Goal: Transaction & Acquisition: Purchase product/service

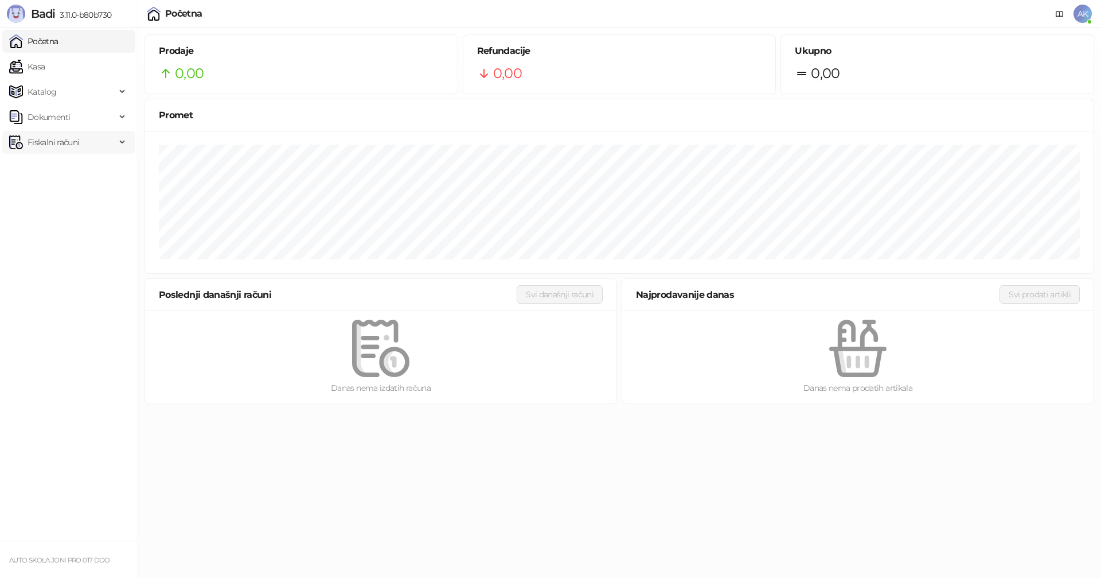
click at [45, 143] on span "Fiskalni računi" at bounding box center [54, 142] width 52 height 23
click at [63, 196] on link "Po danima" at bounding box center [43, 192] width 59 height 23
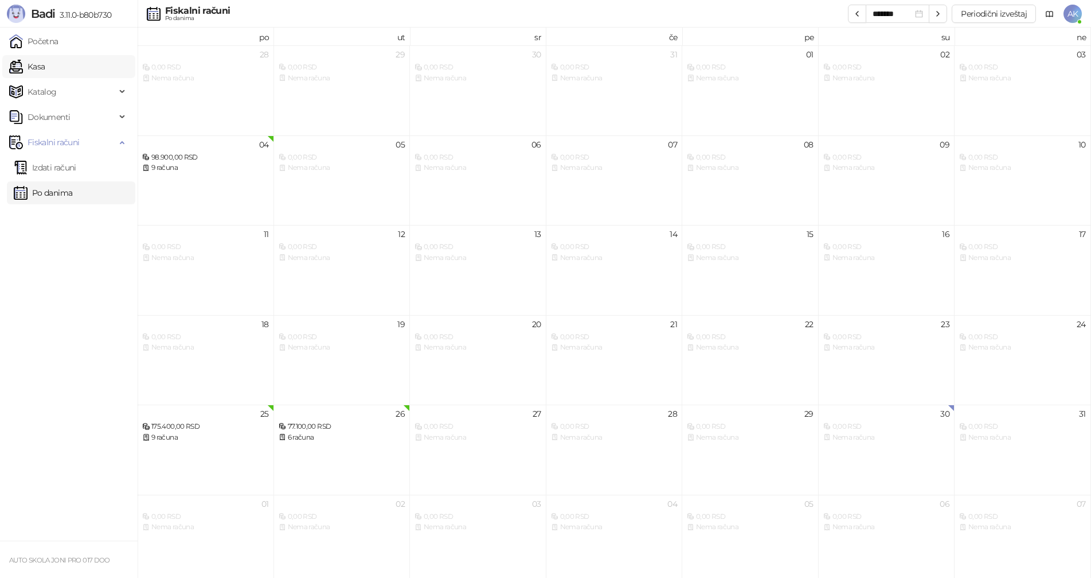
click at [45, 66] on link "Kasa" at bounding box center [27, 66] width 36 height 23
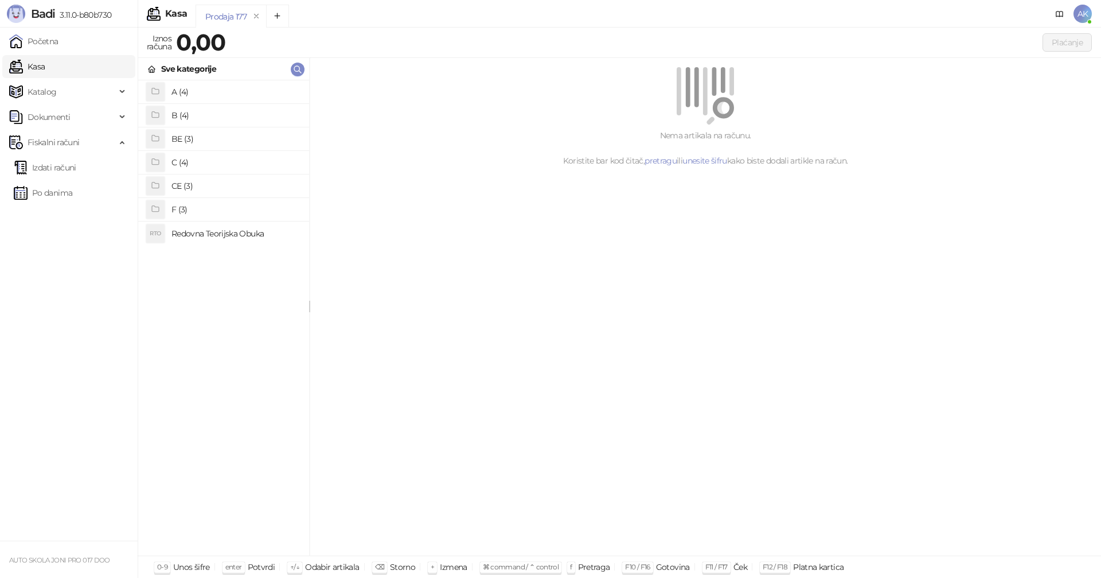
click at [206, 93] on h4 "A (4)" at bounding box center [235, 92] width 128 height 18
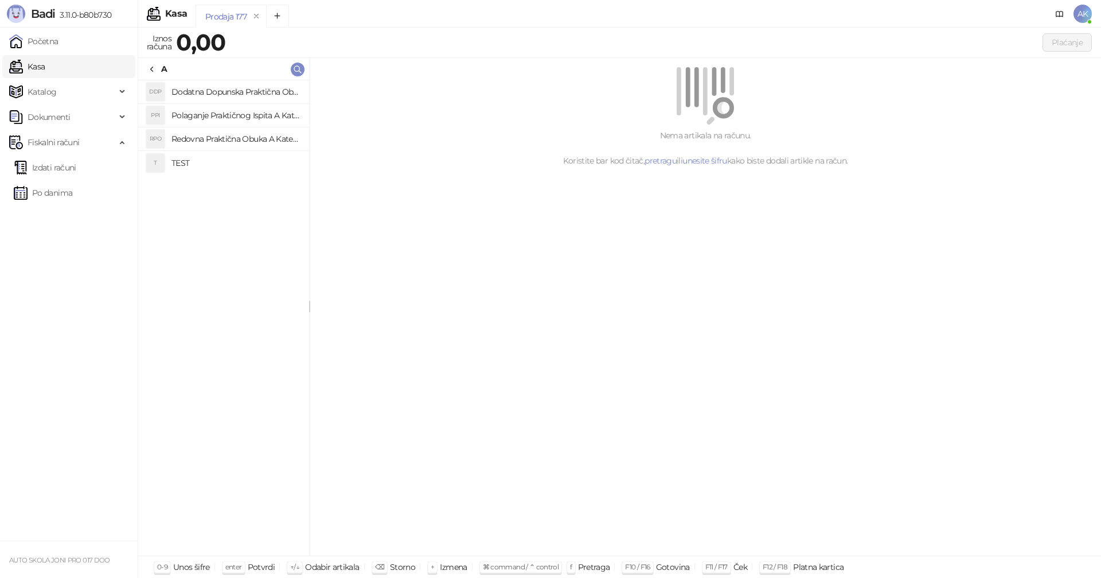
click at [235, 116] on h4 "Polaganje Praktičnog Ispita A Kategorije" at bounding box center [235, 115] width 128 height 18
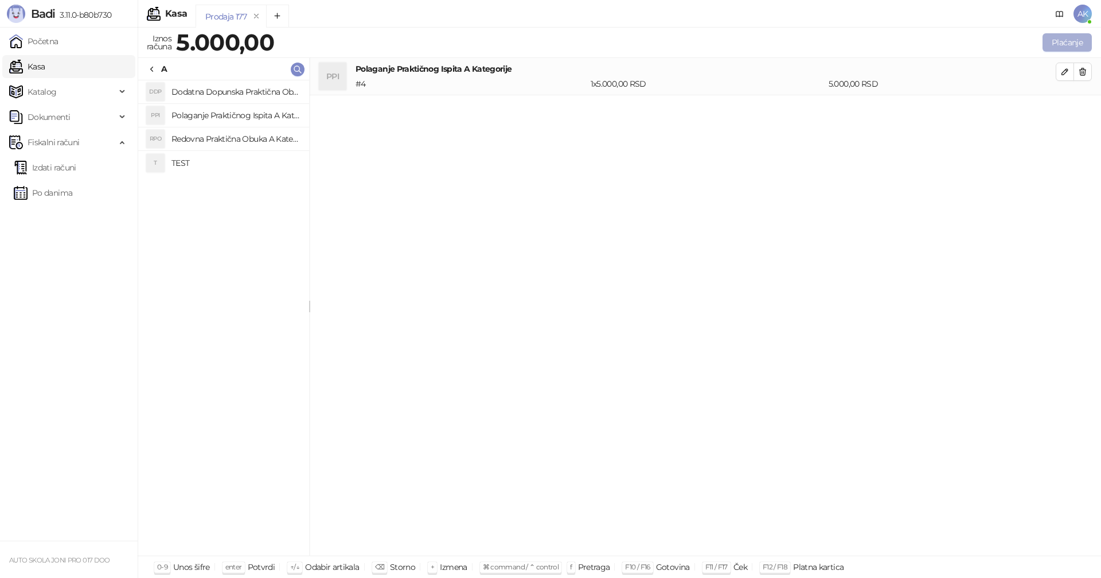
click at [1070, 42] on button "Plaćanje" at bounding box center [1067, 42] width 49 height 18
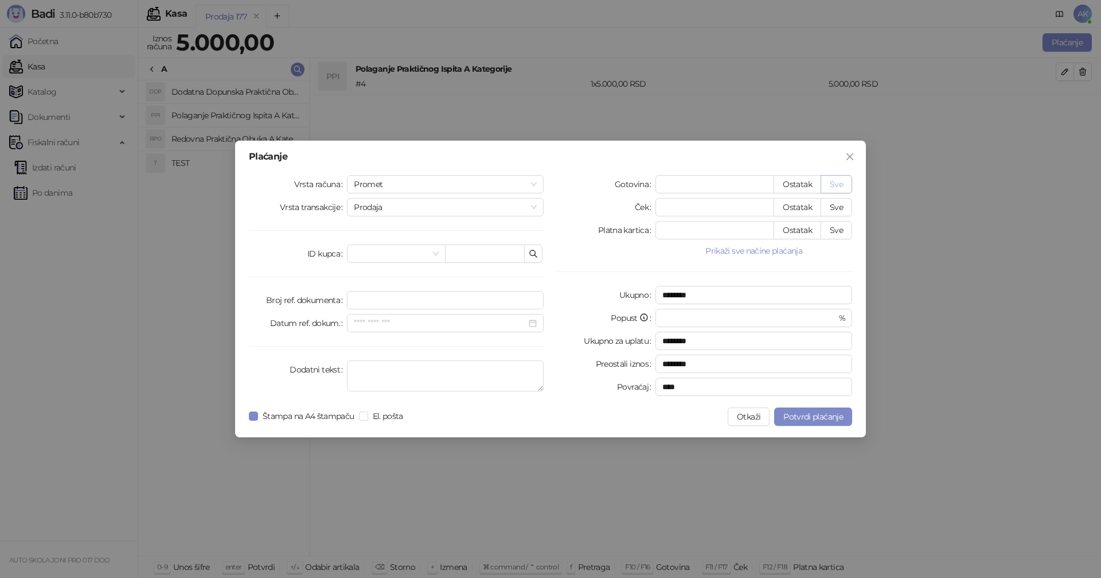
click at [840, 179] on button "Sve" at bounding box center [837, 184] width 32 height 18
type input "****"
click at [814, 419] on span "Potvrdi plaćanje" at bounding box center [813, 416] width 60 height 10
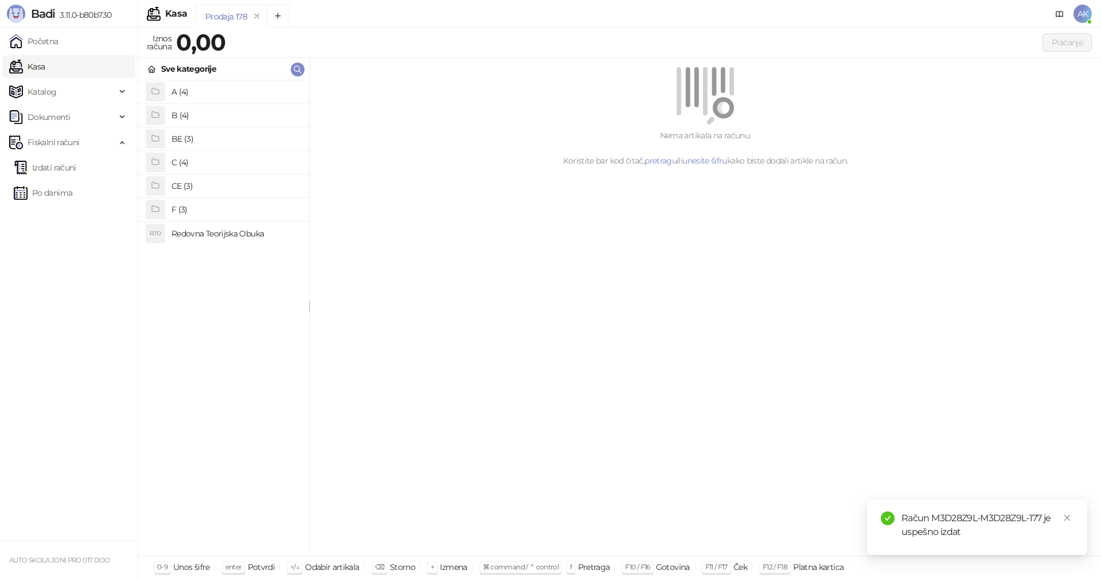
click at [221, 231] on h4 "Redovna Teorijska Obuka" at bounding box center [235, 233] width 128 height 18
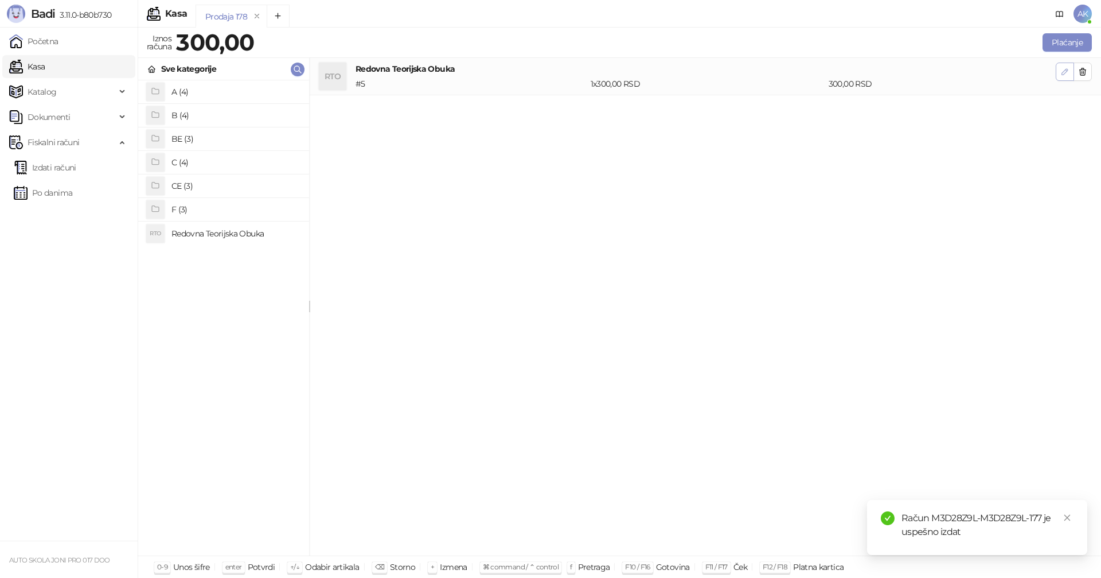
click at [1063, 70] on icon "button" at bounding box center [1064, 71] width 9 height 9
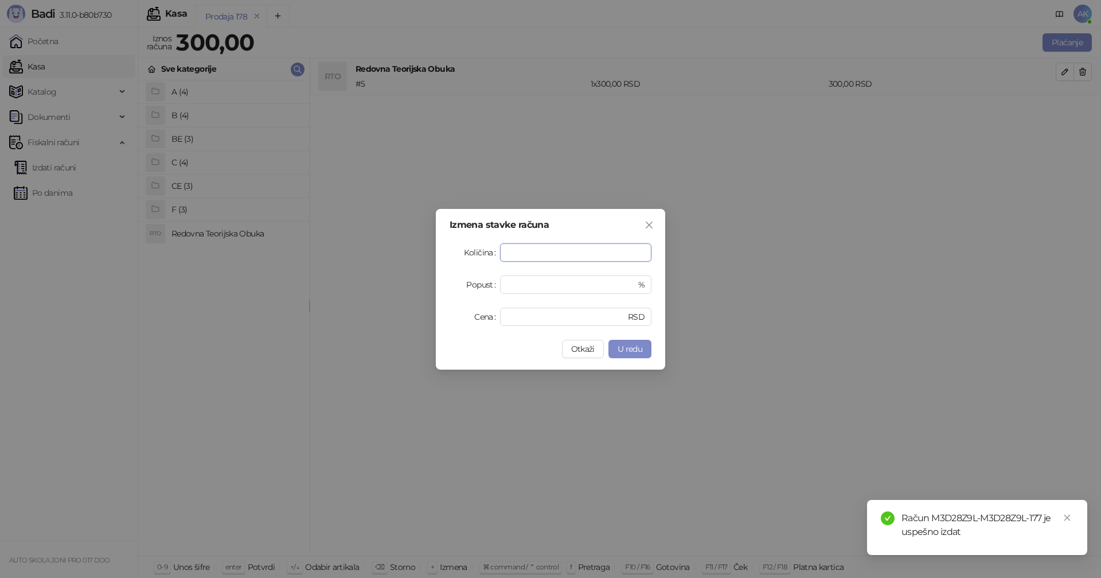
type input "*"
click at [641, 348] on span "U redu" at bounding box center [630, 349] width 25 height 10
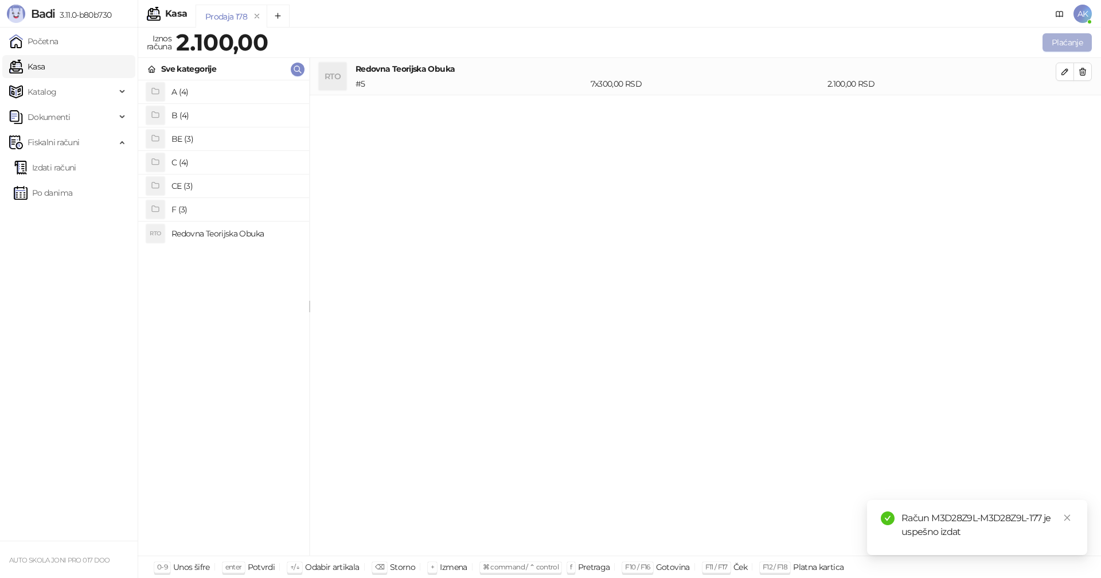
click at [1067, 40] on button "Plaćanje" at bounding box center [1067, 42] width 49 height 18
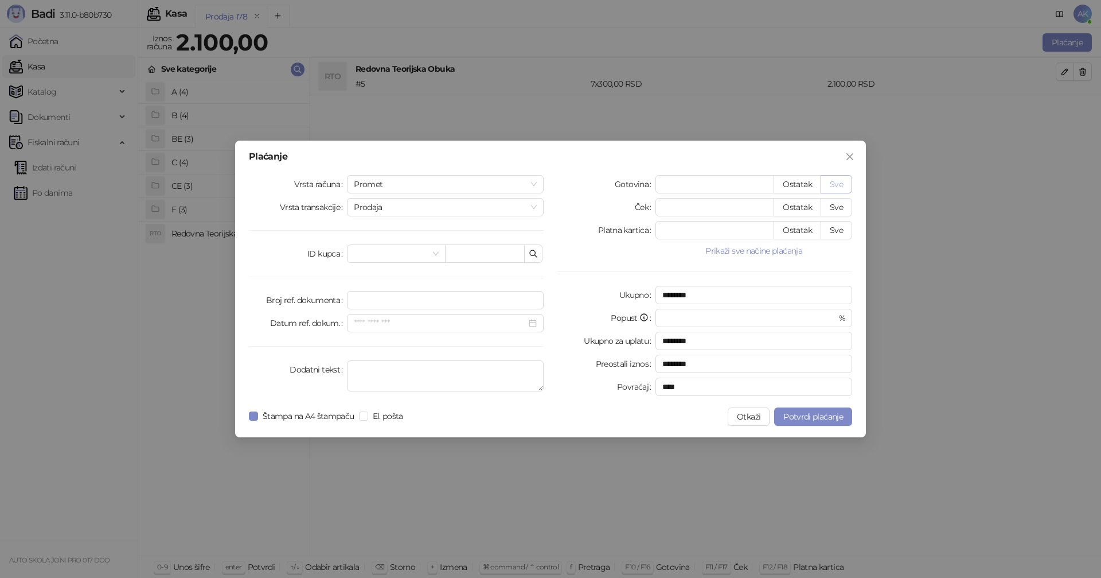
click at [836, 184] on button "Sve" at bounding box center [837, 184] width 32 height 18
type input "****"
click at [809, 420] on span "Potvrdi plaćanje" at bounding box center [813, 416] width 60 height 10
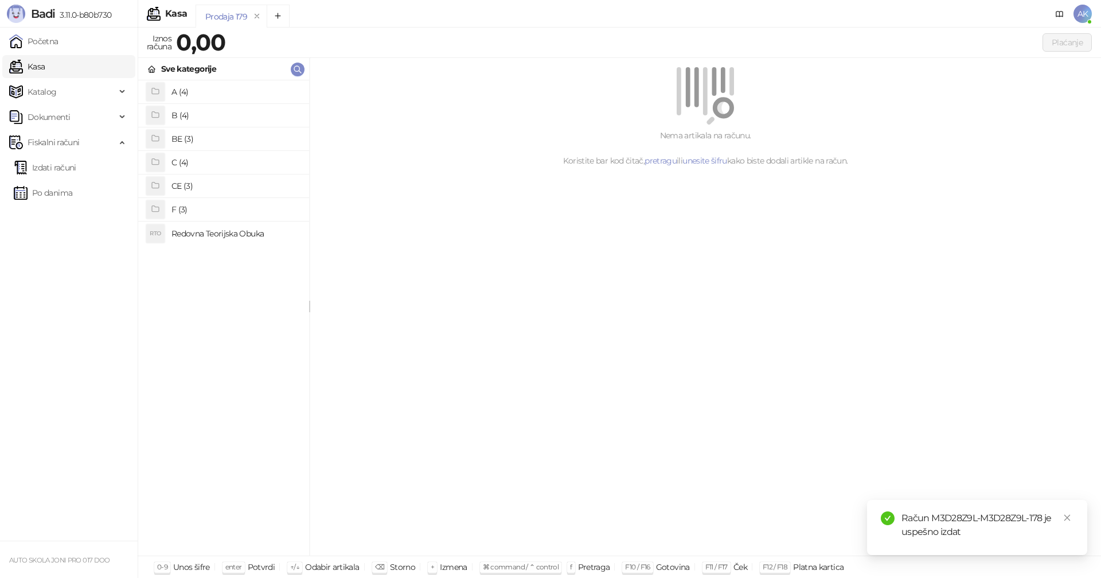
click at [213, 236] on h4 "Redovna Teorijska Obuka" at bounding box center [235, 233] width 128 height 18
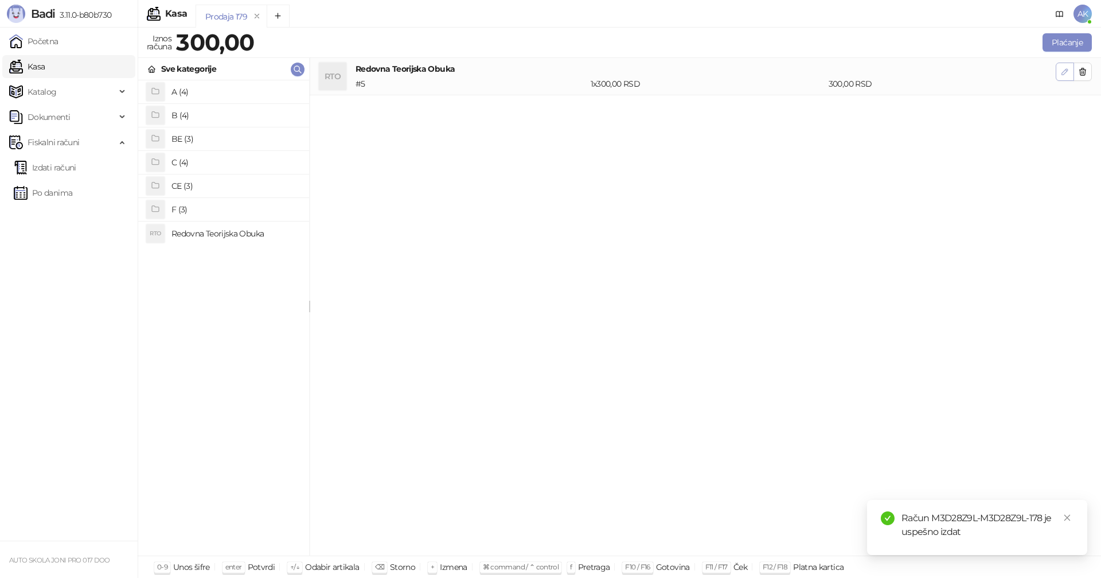
click at [1067, 73] on icon "button" at bounding box center [1064, 71] width 9 height 9
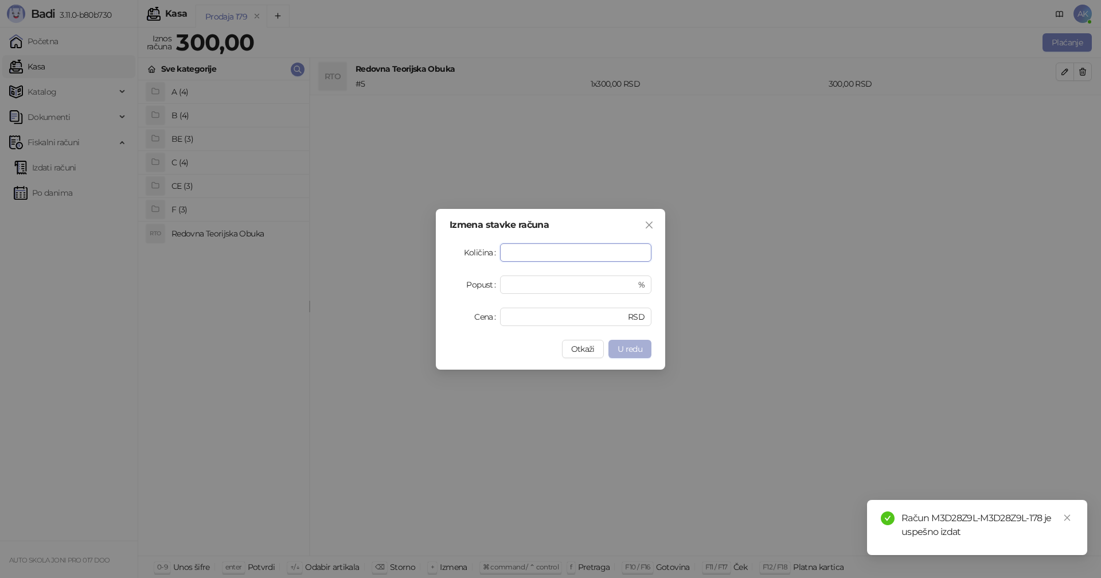
type input "*"
click at [636, 349] on span "U redu" at bounding box center [630, 349] width 25 height 10
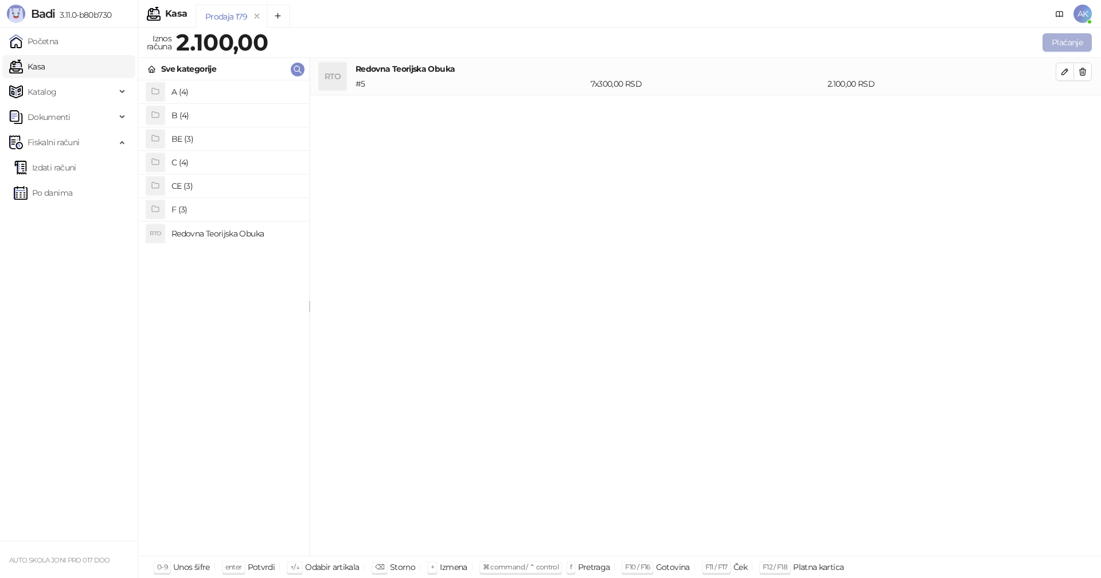
click at [1060, 41] on button "Plaćanje" at bounding box center [1067, 42] width 49 height 18
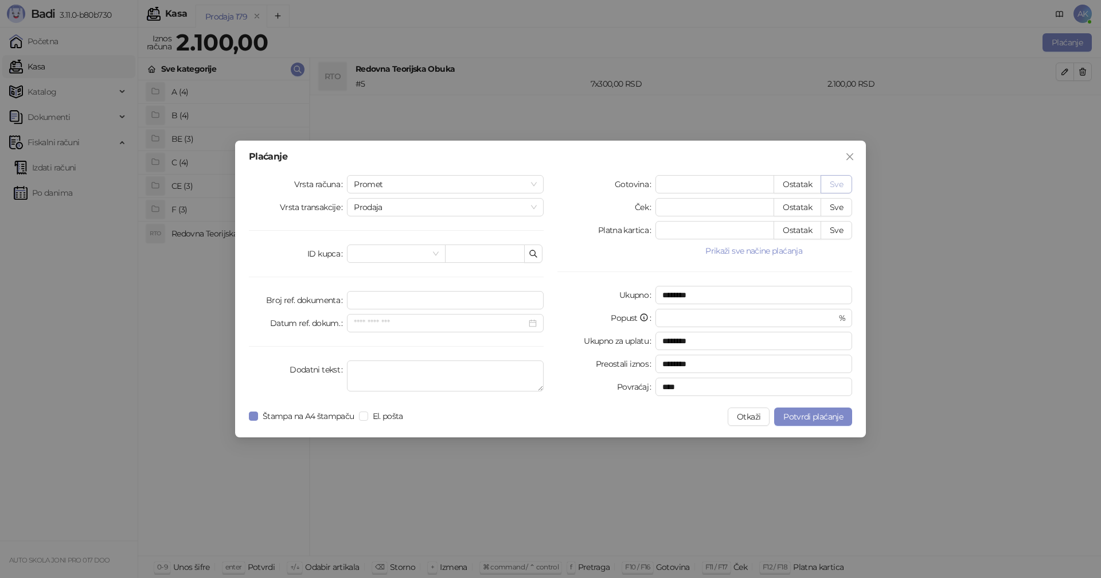
click at [840, 184] on button "Sve" at bounding box center [837, 184] width 32 height 18
type input "****"
click at [822, 414] on span "Potvrdi plaćanje" at bounding box center [813, 416] width 60 height 10
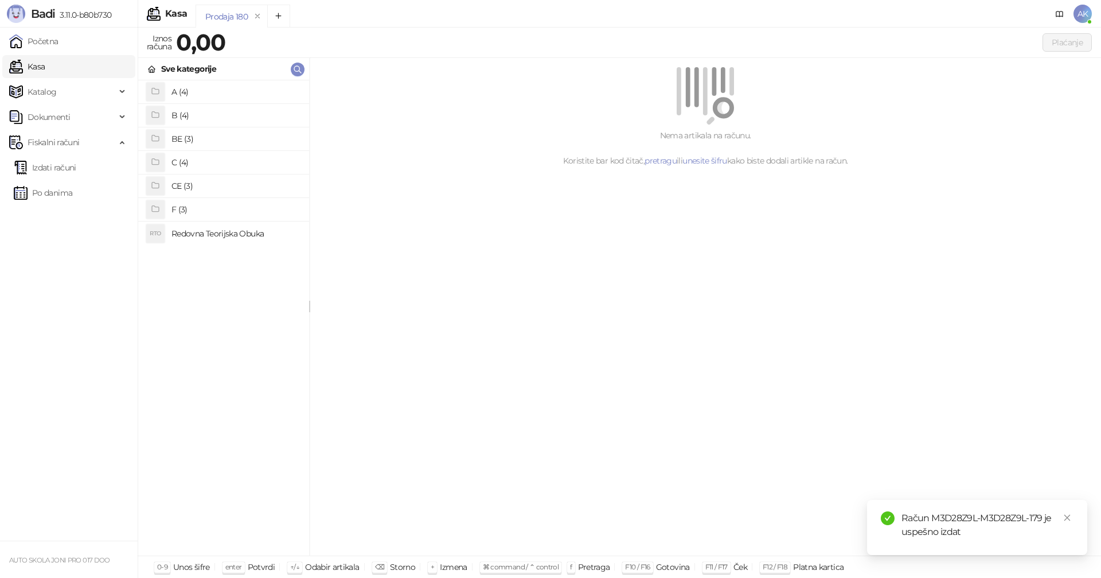
click at [207, 95] on h4 "A (4)" at bounding box center [235, 92] width 128 height 18
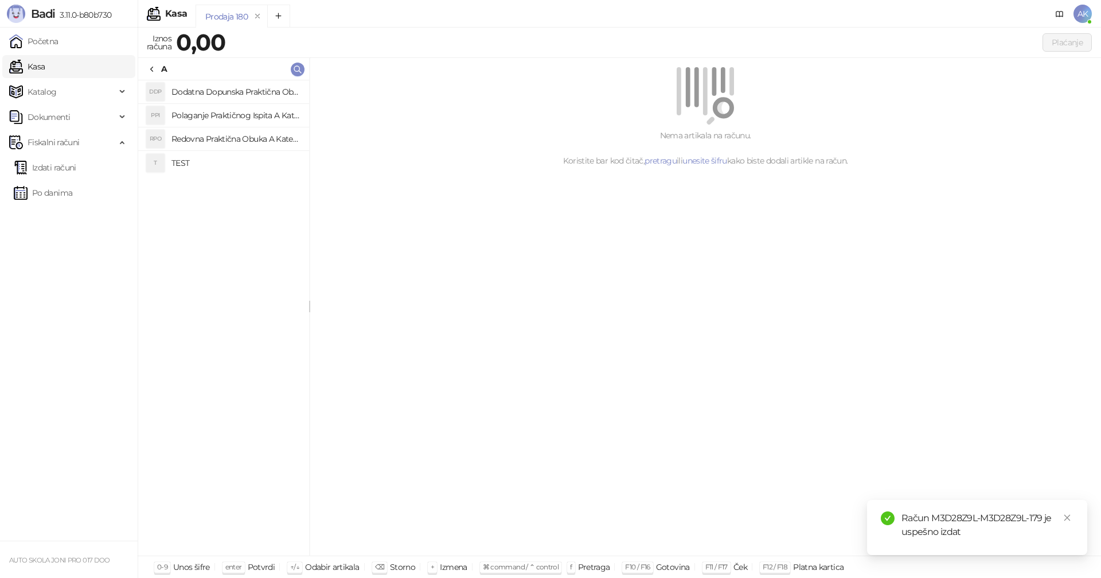
click at [186, 164] on h4 "TEST" at bounding box center [235, 163] width 128 height 18
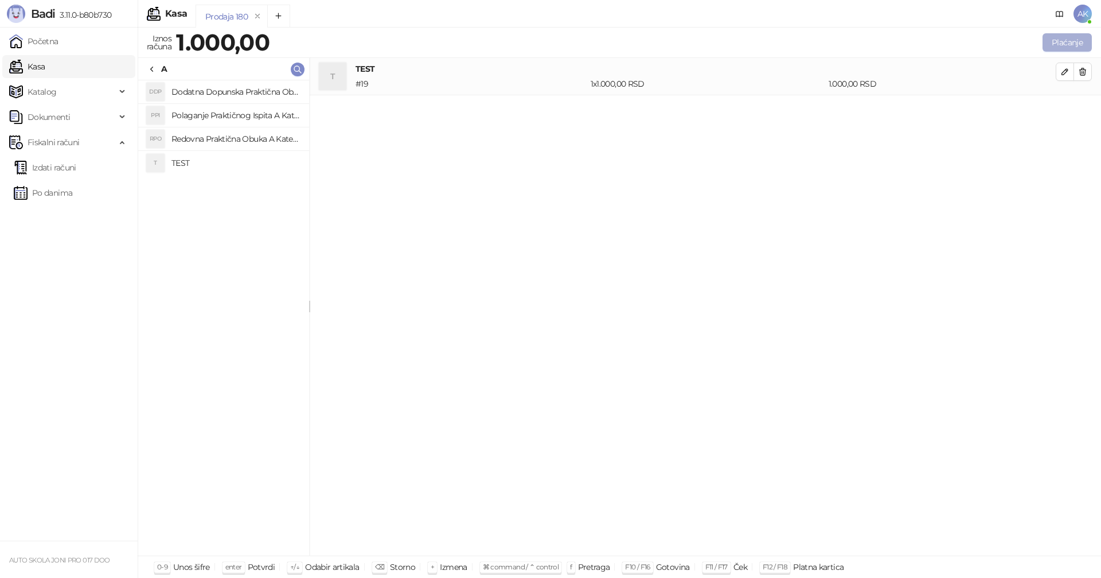
click at [1075, 39] on button "Plaćanje" at bounding box center [1067, 42] width 49 height 18
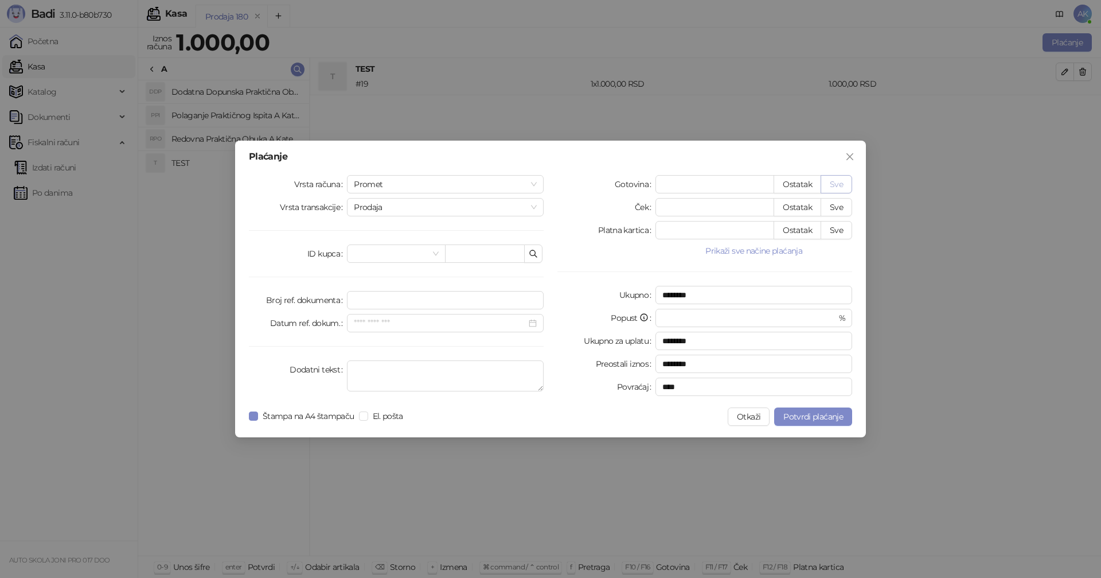
click at [838, 181] on button "Sve" at bounding box center [837, 184] width 32 height 18
type input "****"
click at [820, 416] on span "Potvrdi plaćanje" at bounding box center [813, 416] width 60 height 10
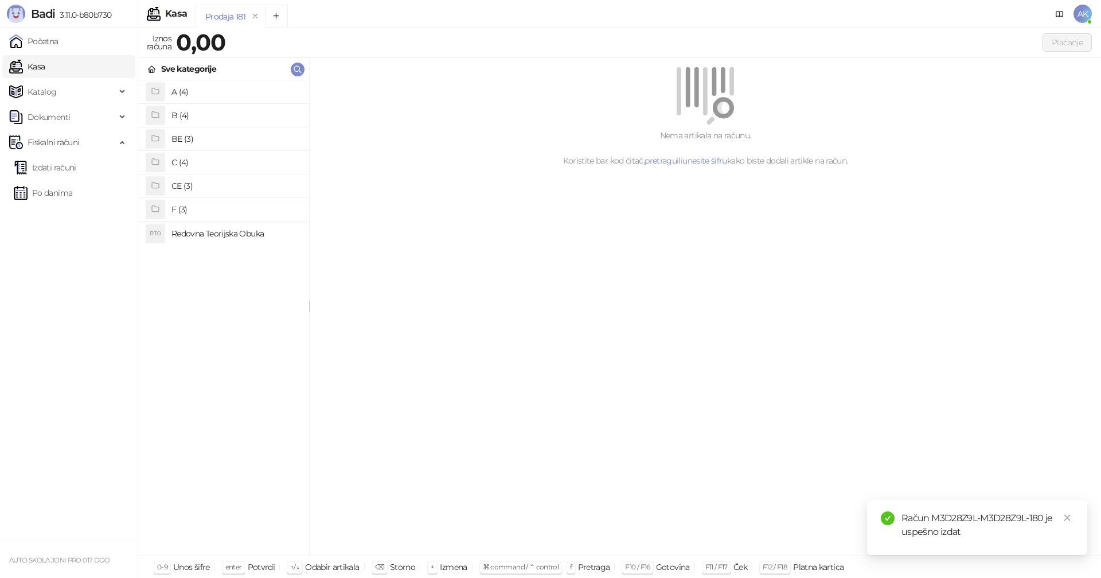
click at [211, 118] on h4 "B (4)" at bounding box center [235, 115] width 128 height 18
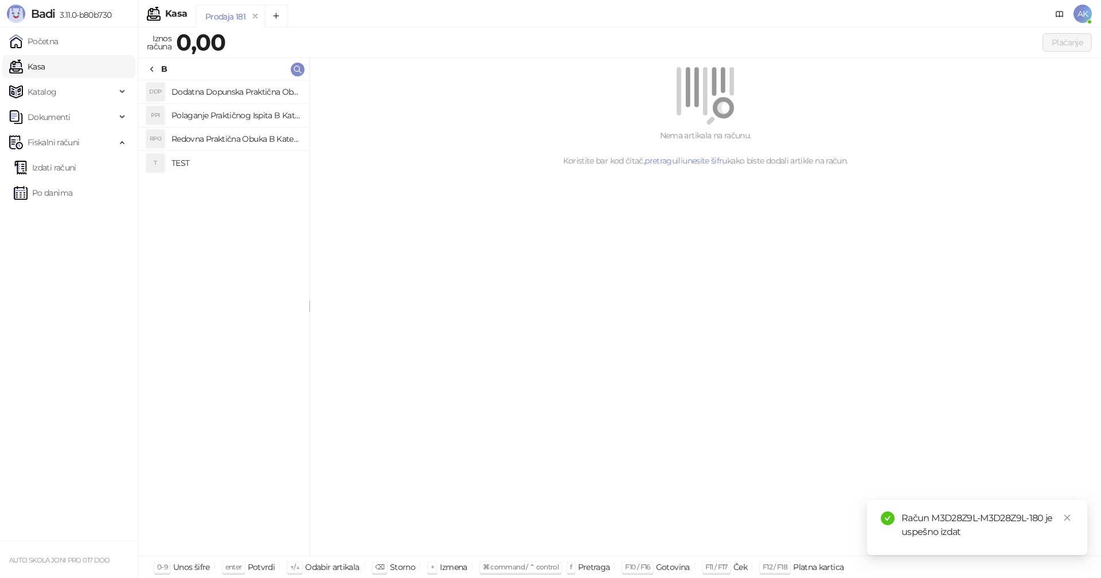
click at [178, 166] on h4 "TEST" at bounding box center [235, 163] width 128 height 18
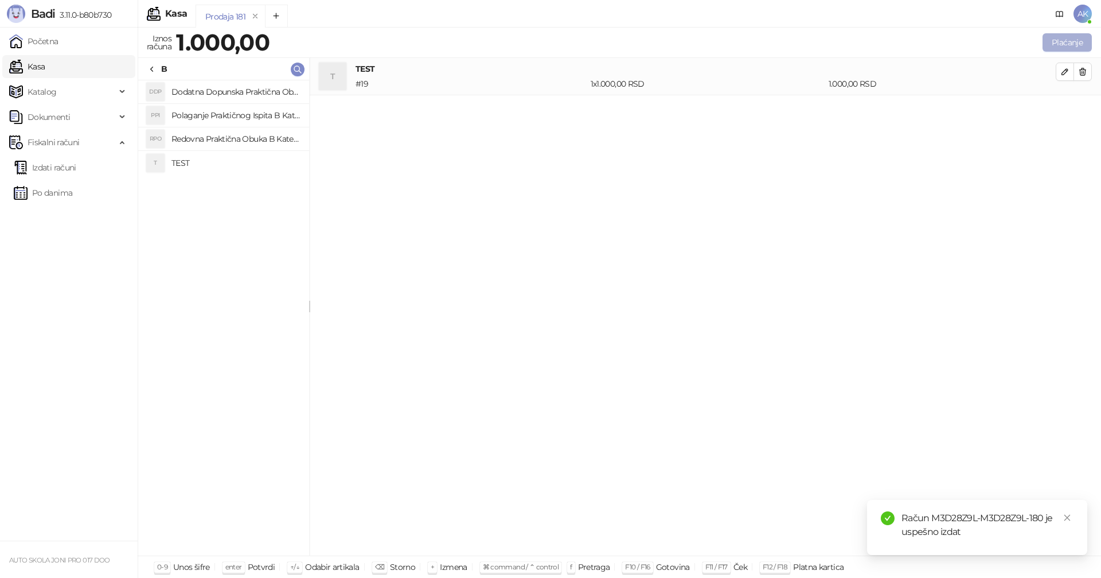
click at [1064, 38] on button "Plaćanje" at bounding box center [1067, 42] width 49 height 18
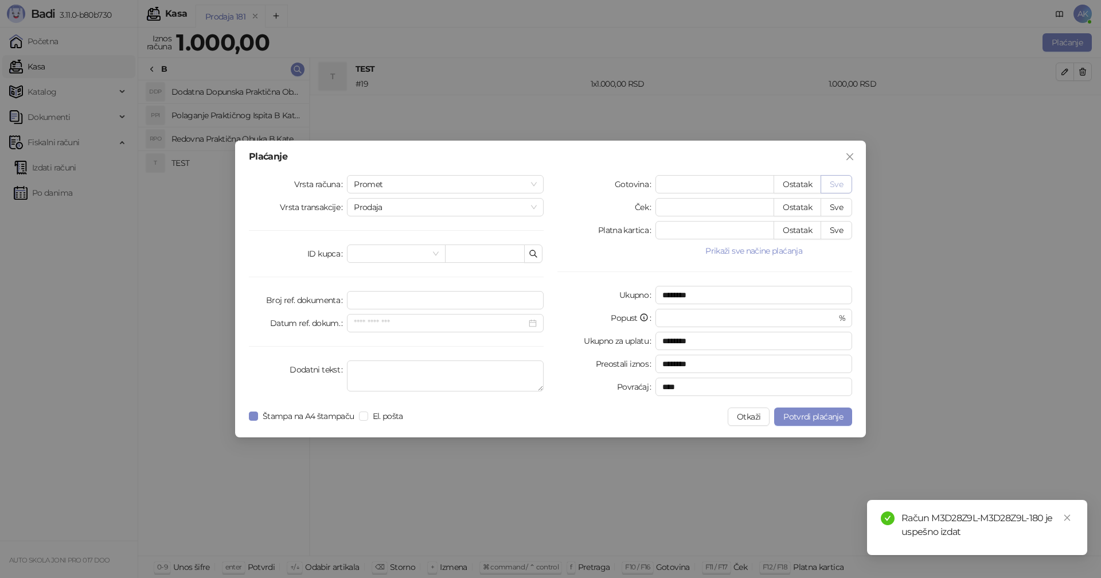
click at [840, 181] on button "Sve" at bounding box center [837, 184] width 32 height 18
click at [829, 415] on span "Potvrdi plaćanje" at bounding box center [813, 416] width 60 height 10
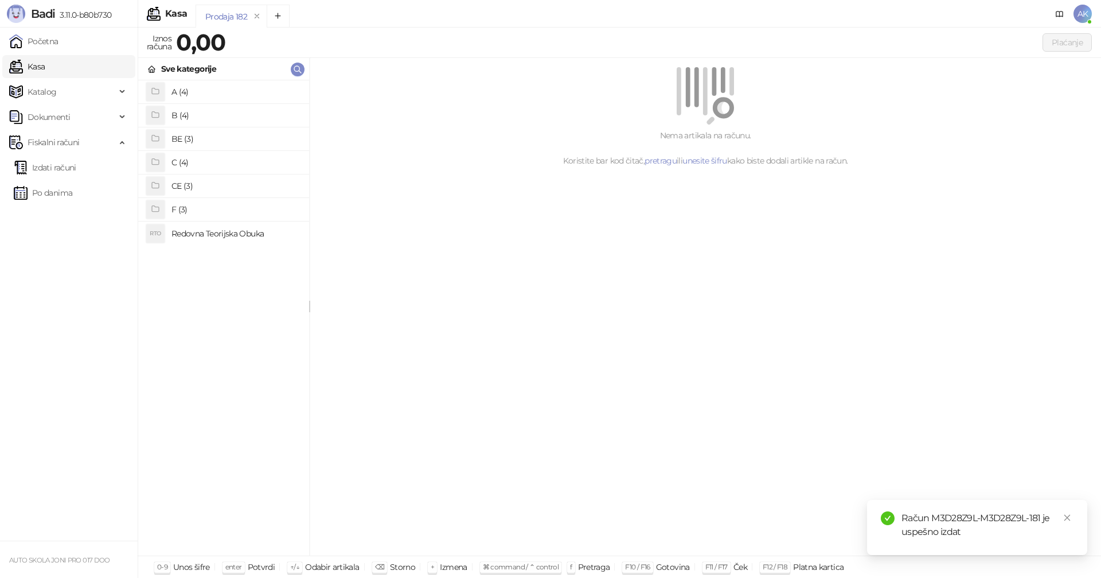
click at [199, 114] on h4 "B (4)" at bounding box center [235, 115] width 128 height 18
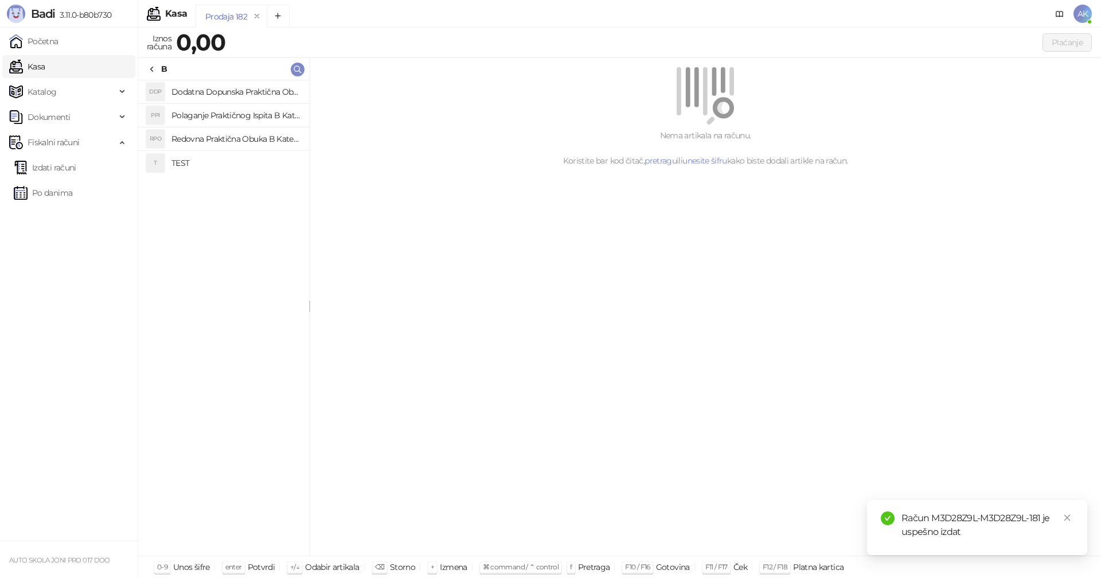
click at [248, 116] on h4 "Polaganje Praktičnog Ispita B Kategorije" at bounding box center [235, 115] width 128 height 18
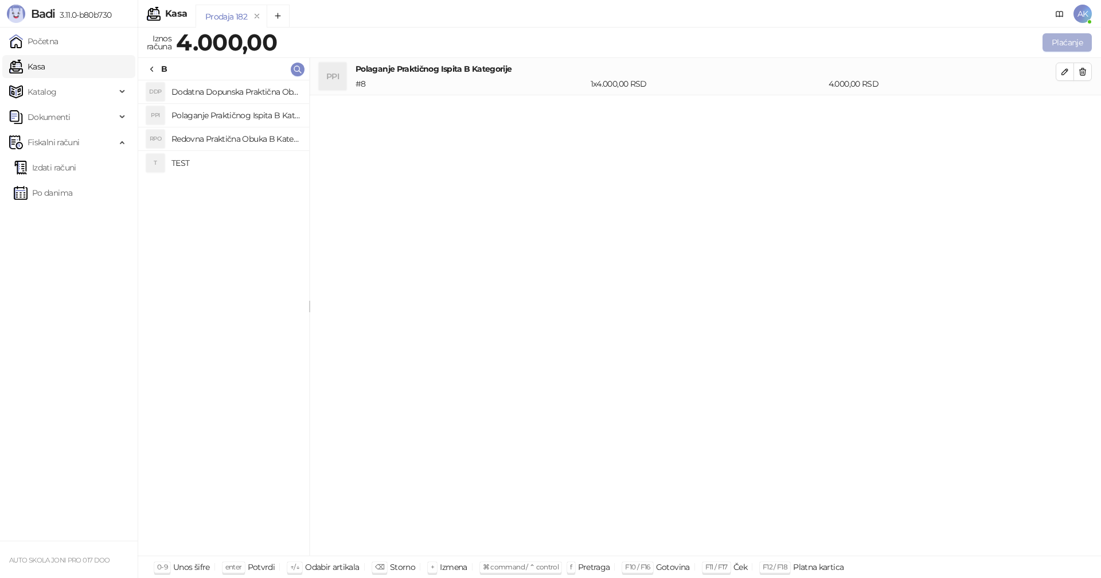
click at [1064, 38] on button "Plaćanje" at bounding box center [1067, 42] width 49 height 18
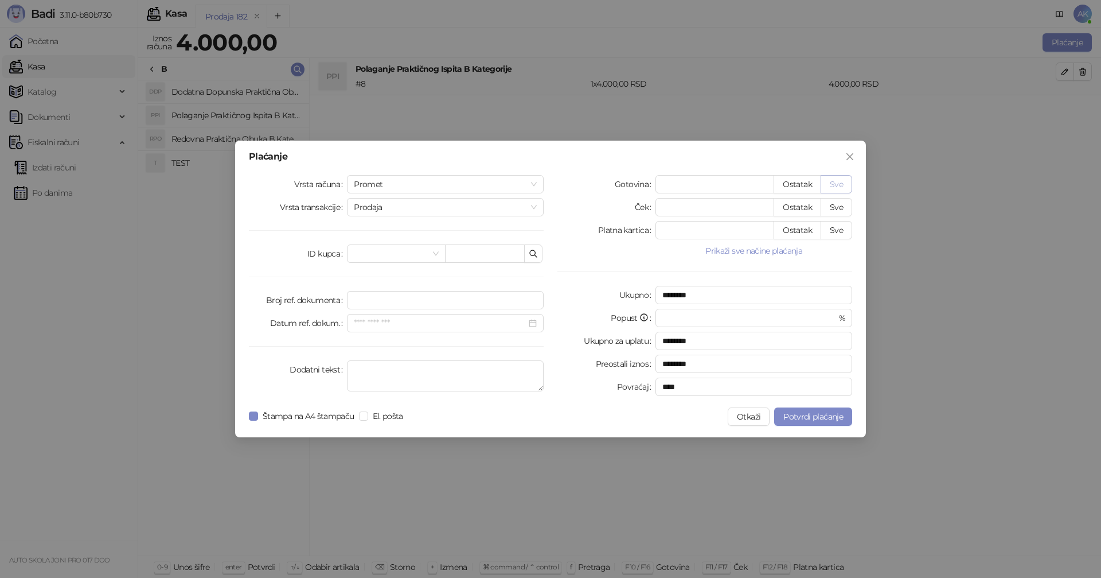
click at [835, 186] on button "Sve" at bounding box center [837, 184] width 32 height 18
click at [821, 415] on span "Potvrdi plaćanje" at bounding box center [813, 416] width 60 height 10
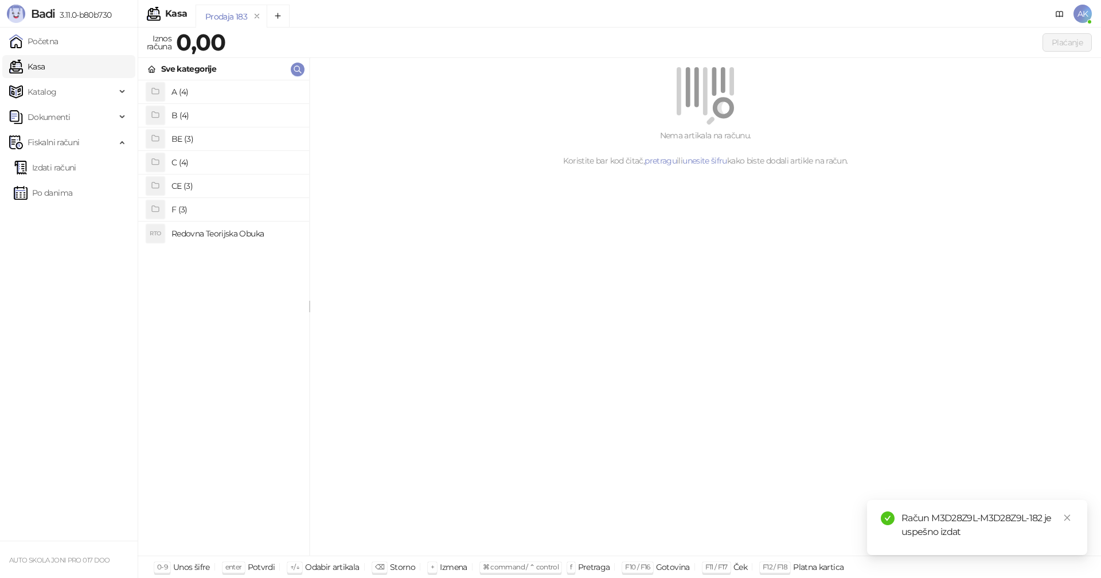
click at [216, 116] on h4 "B (4)" at bounding box center [235, 115] width 128 height 18
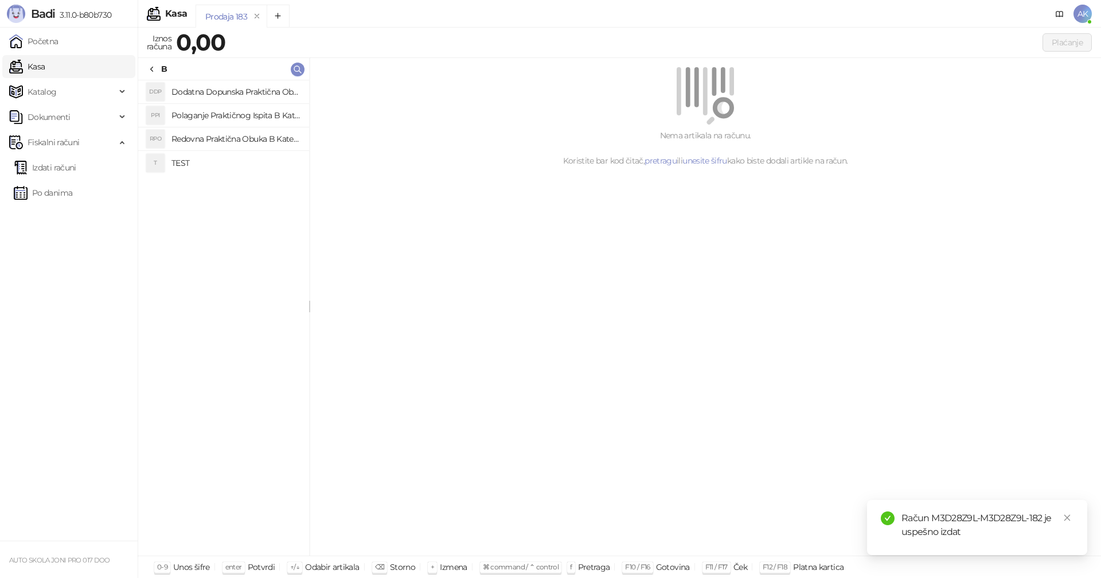
click at [227, 114] on h4 "Polaganje Praktičnog Ispita B Kategorije" at bounding box center [235, 115] width 128 height 18
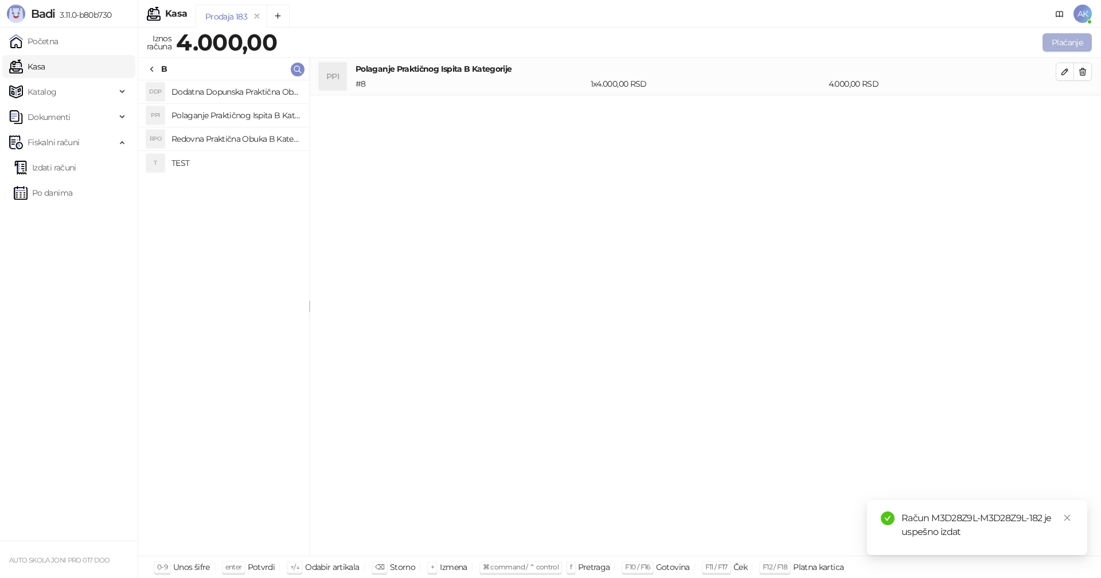
click at [1072, 45] on button "Plaćanje" at bounding box center [1067, 42] width 49 height 18
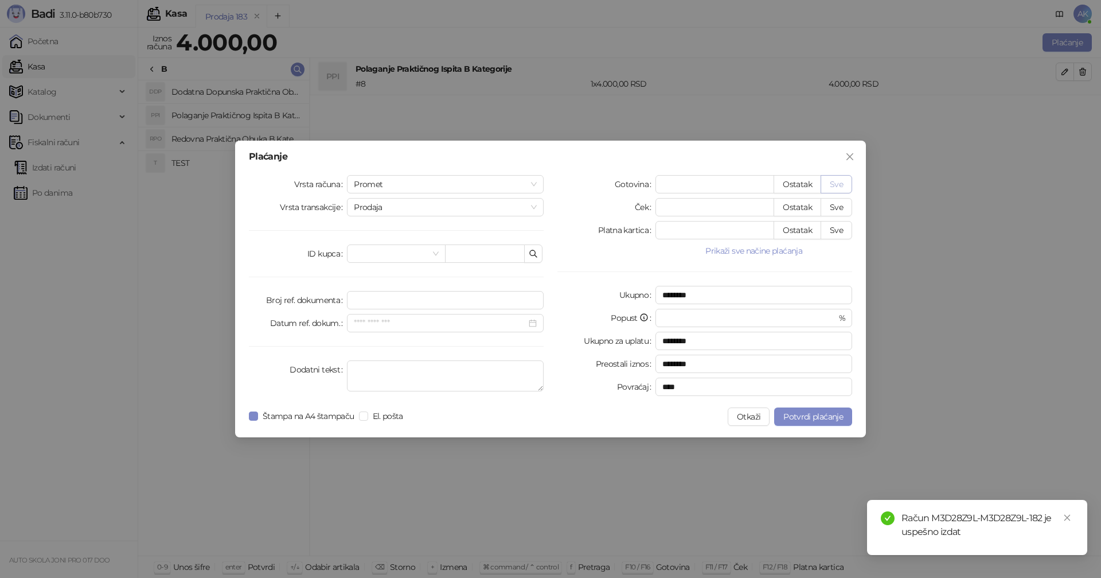
click at [837, 183] on button "Sve" at bounding box center [837, 184] width 32 height 18
click at [824, 410] on button "Potvrdi plaćanje" at bounding box center [813, 416] width 78 height 18
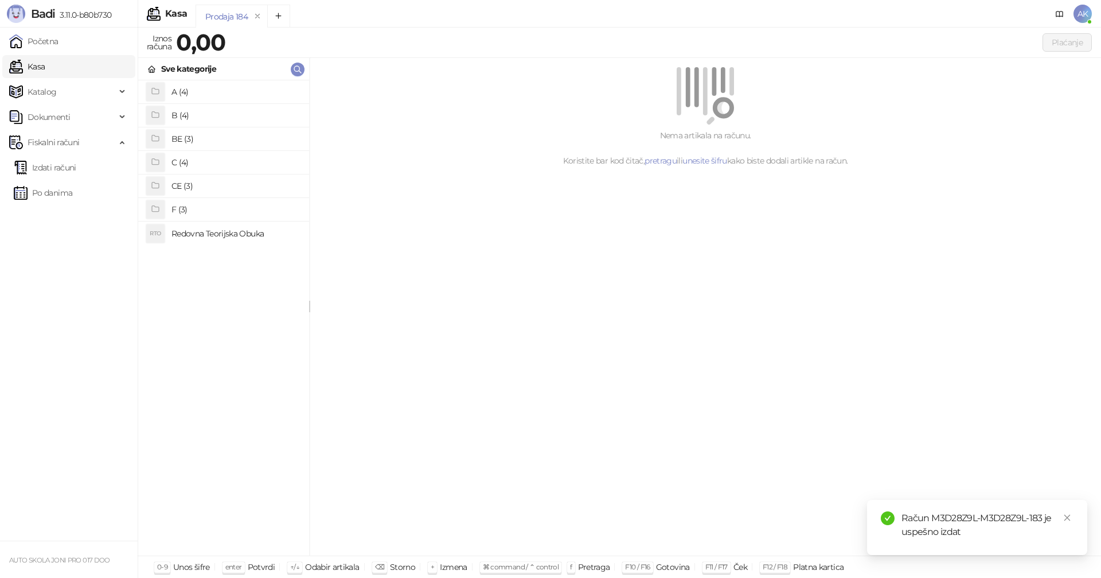
click at [206, 115] on h4 "B (4)" at bounding box center [235, 115] width 128 height 18
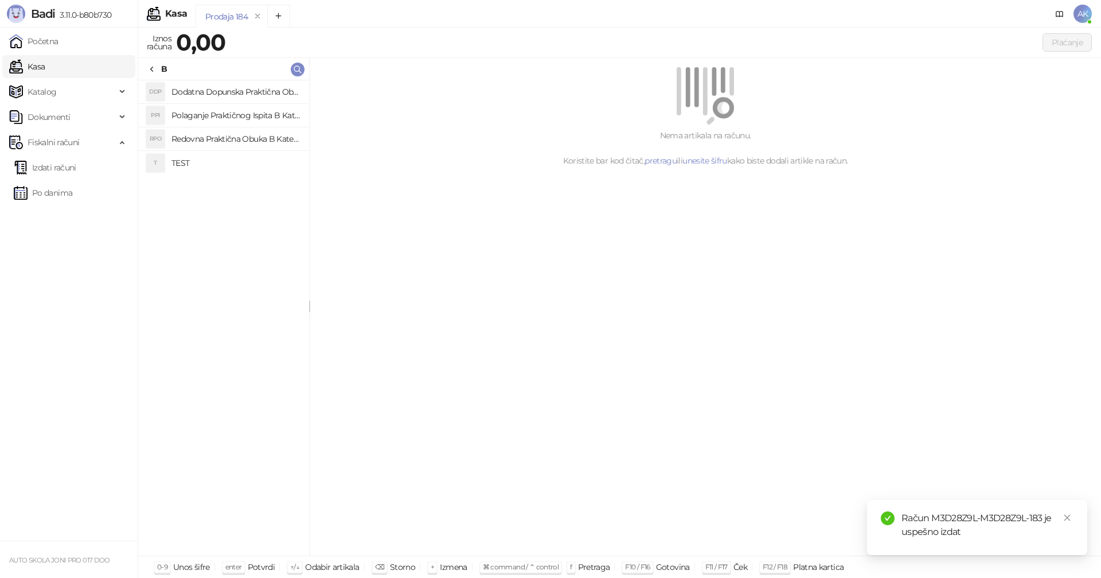
click at [220, 115] on h4 "Polaganje Praktičnog Ispita B Kategorije" at bounding box center [235, 115] width 128 height 18
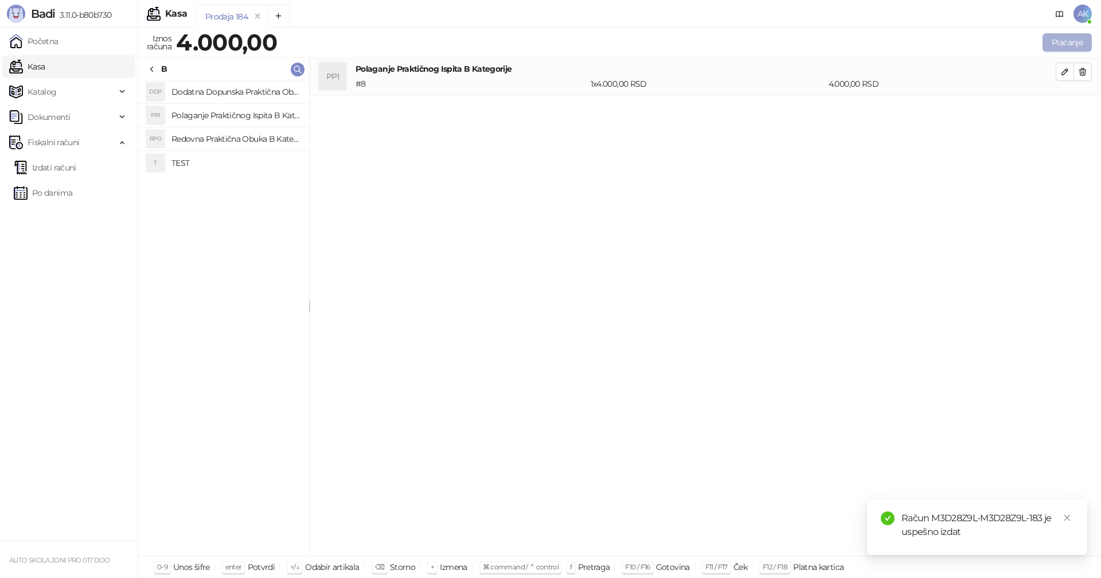
click at [1063, 42] on button "Plaćanje" at bounding box center [1067, 42] width 49 height 18
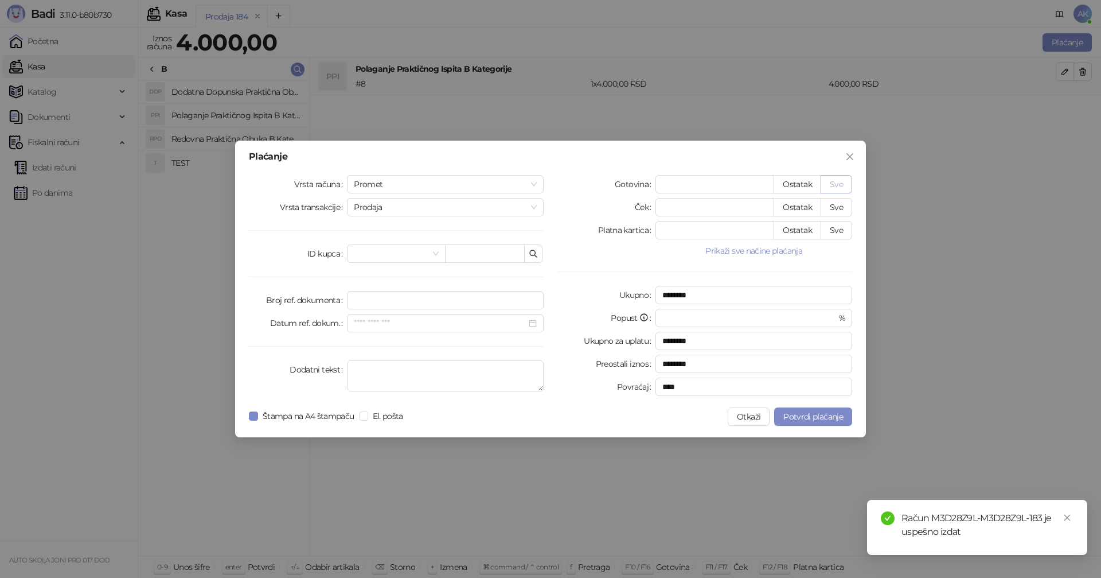
click at [839, 181] on button "Sve" at bounding box center [837, 184] width 32 height 18
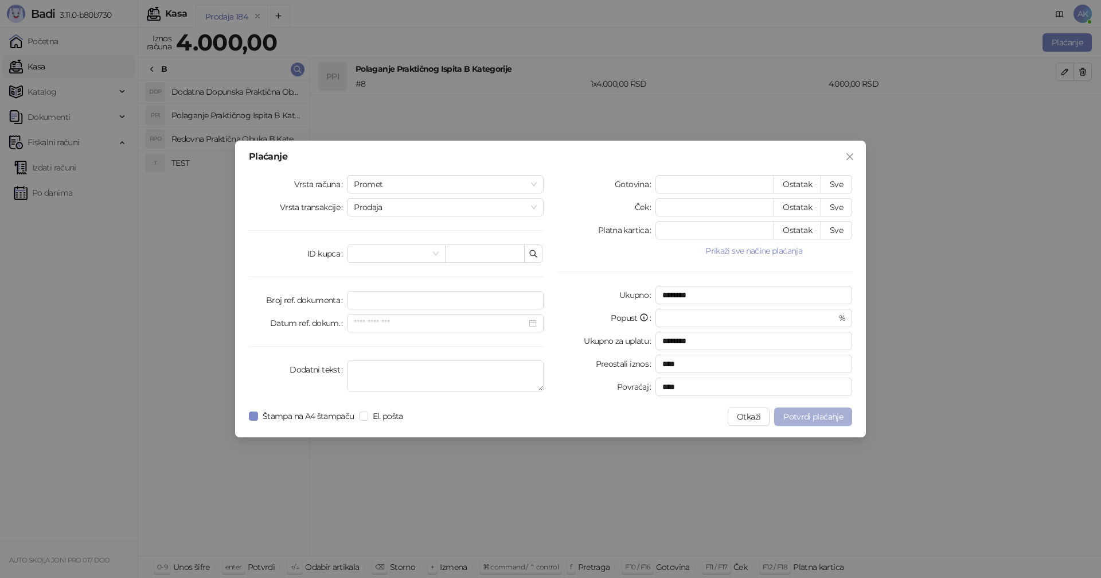
click at [812, 412] on span "Potvrdi plaćanje" at bounding box center [813, 416] width 60 height 10
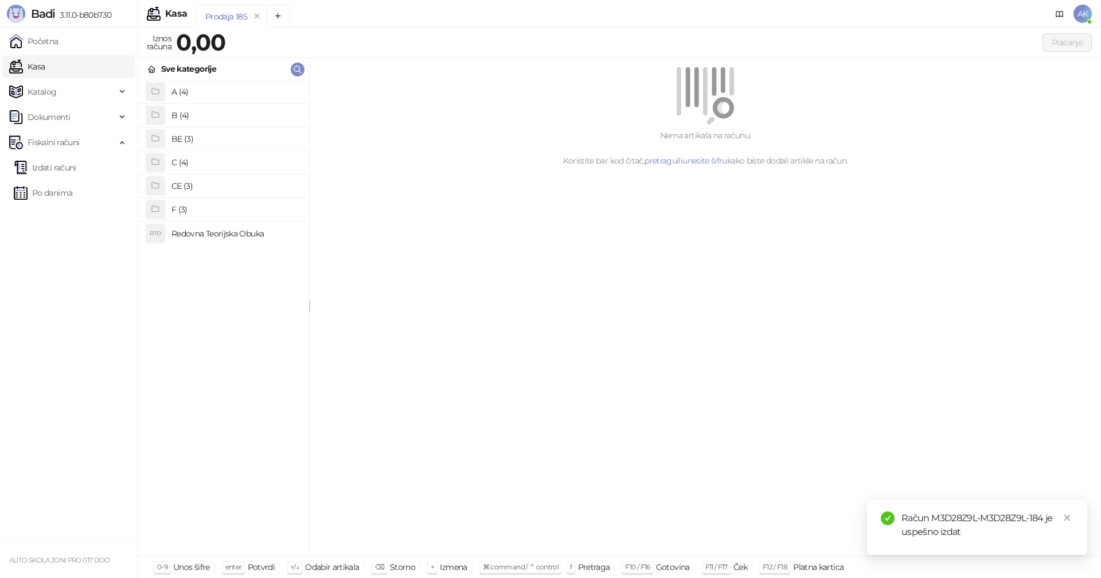
click at [216, 107] on h4 "B (4)" at bounding box center [235, 115] width 128 height 18
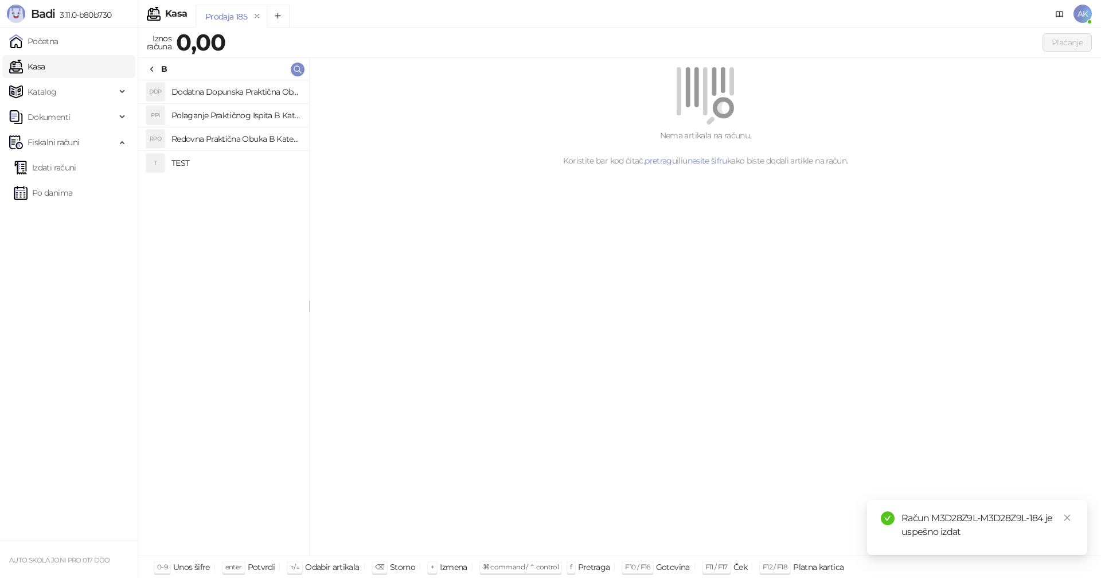
click at [231, 140] on h4 "Redovna Praktična Obuka B Kategorije" at bounding box center [235, 139] width 128 height 18
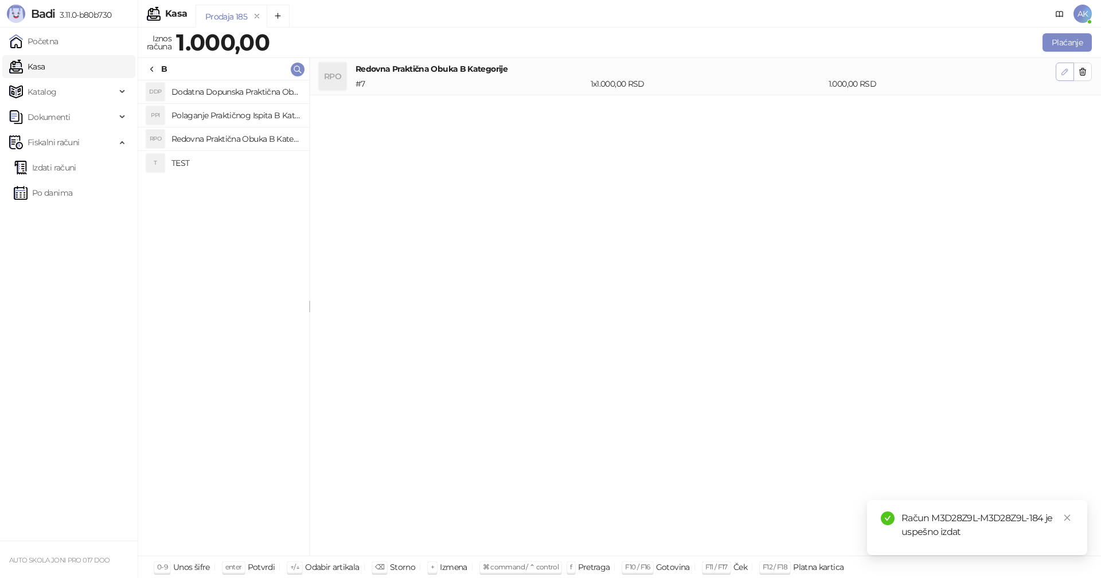
click at [1063, 70] on icon "button" at bounding box center [1064, 71] width 9 height 9
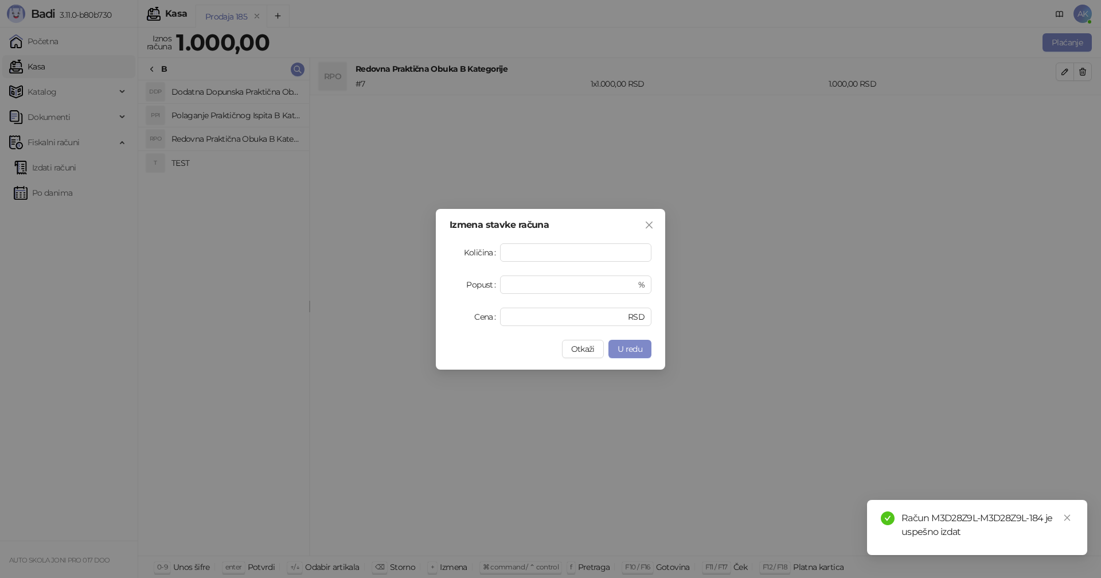
type input "**"
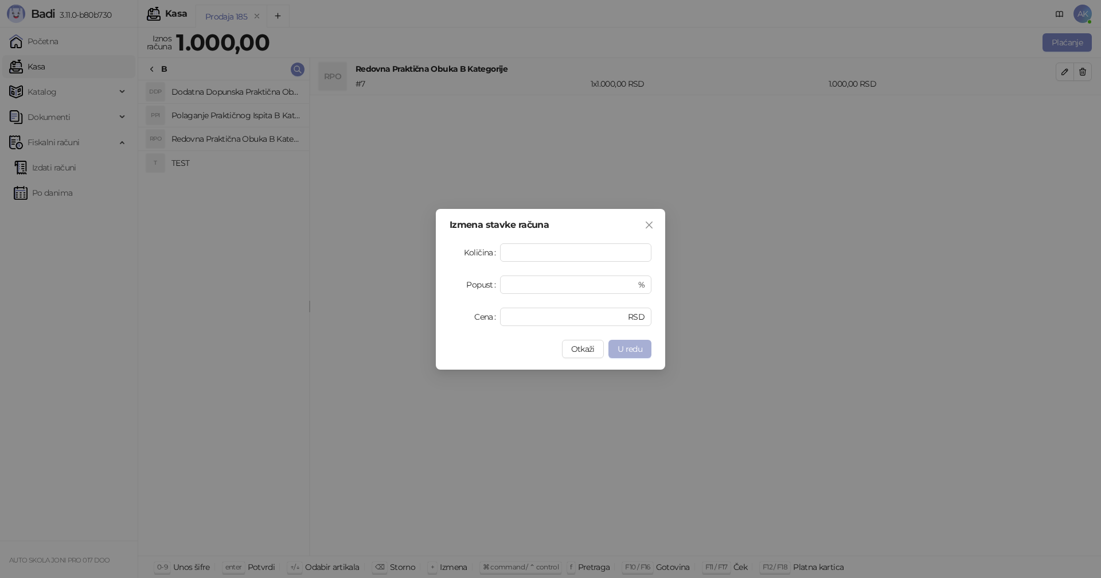
click at [630, 350] on span "U redu" at bounding box center [630, 349] width 25 height 10
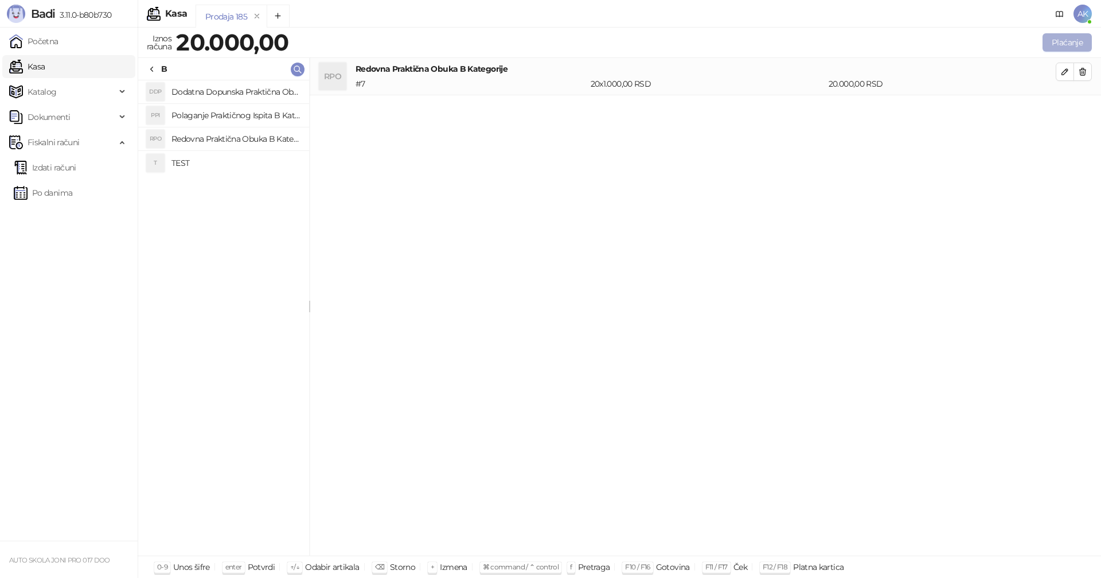
click at [1061, 46] on button "Plaćanje" at bounding box center [1067, 42] width 49 height 18
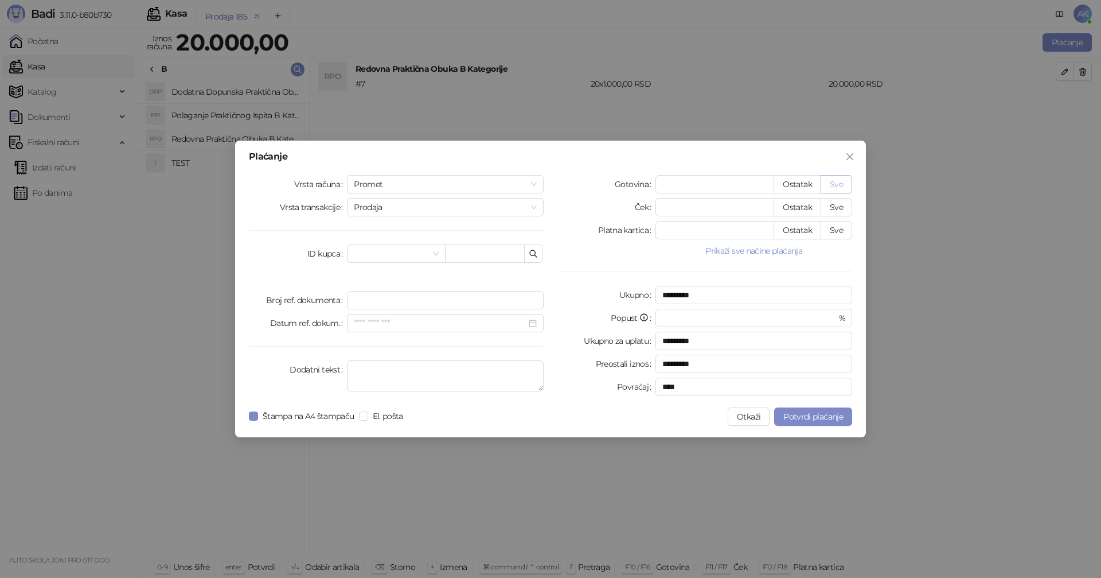
click at [840, 182] on button "Sve" at bounding box center [837, 184] width 32 height 18
click at [812, 415] on span "Potvrdi plaćanje" at bounding box center [813, 416] width 60 height 10
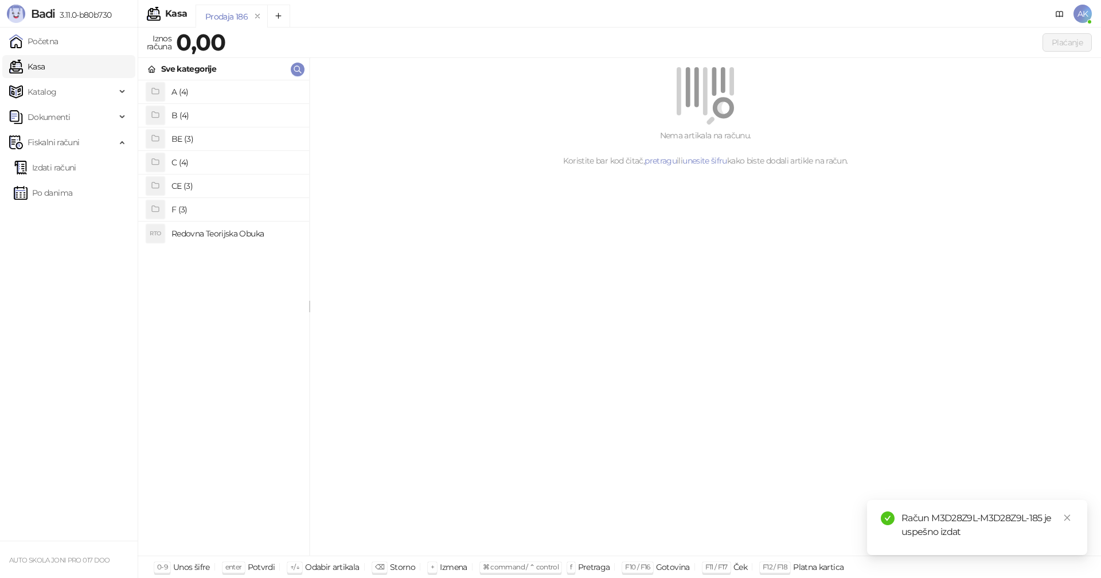
click at [202, 187] on h4 "CE (3)" at bounding box center [235, 186] width 128 height 18
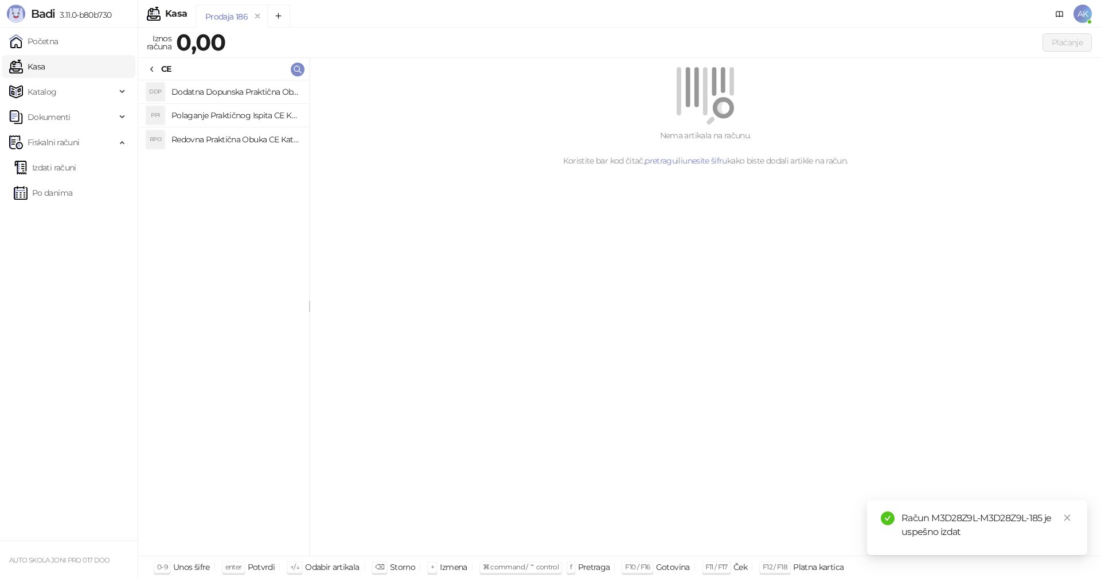
click at [236, 116] on h4 "Polaganje Praktičnog Ispita CE Kategorije" at bounding box center [235, 115] width 128 height 18
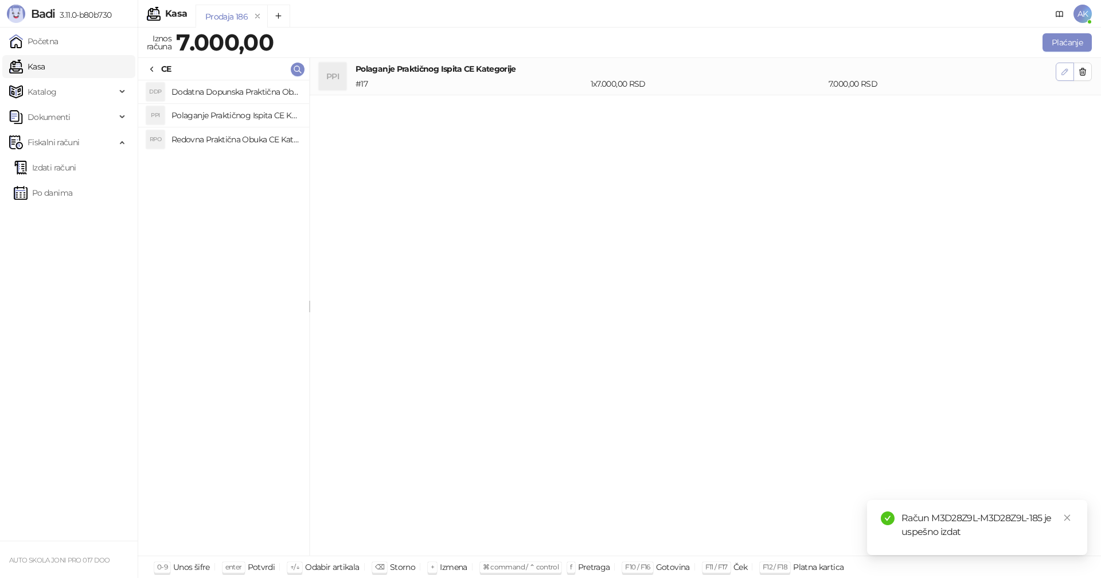
click at [1065, 71] on icon "button" at bounding box center [1064, 71] width 9 height 9
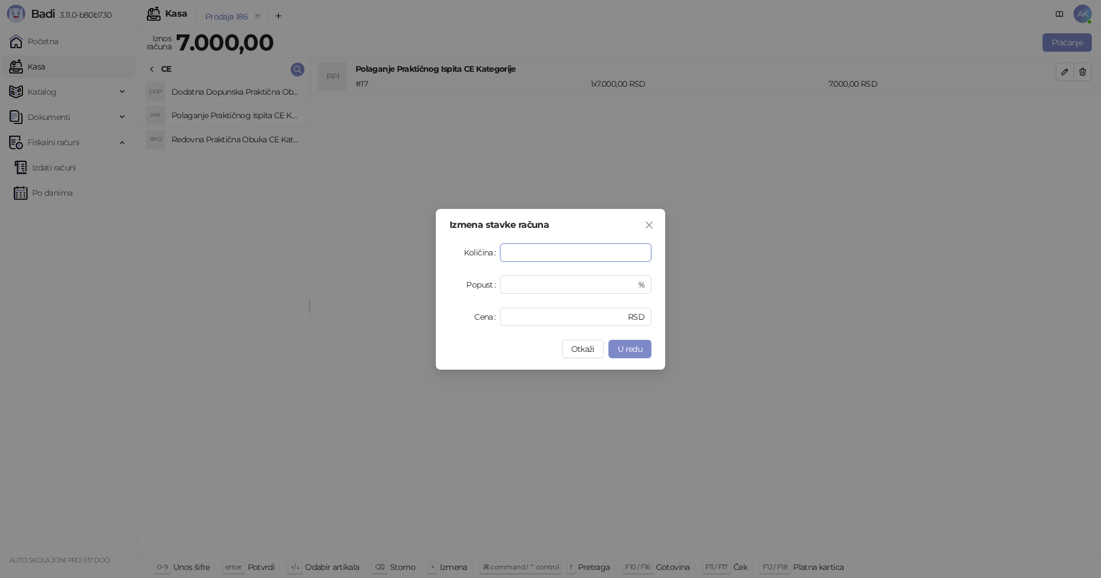
type input "*"
click at [572, 344] on span "Otkaži" at bounding box center [583, 349] width 24 height 10
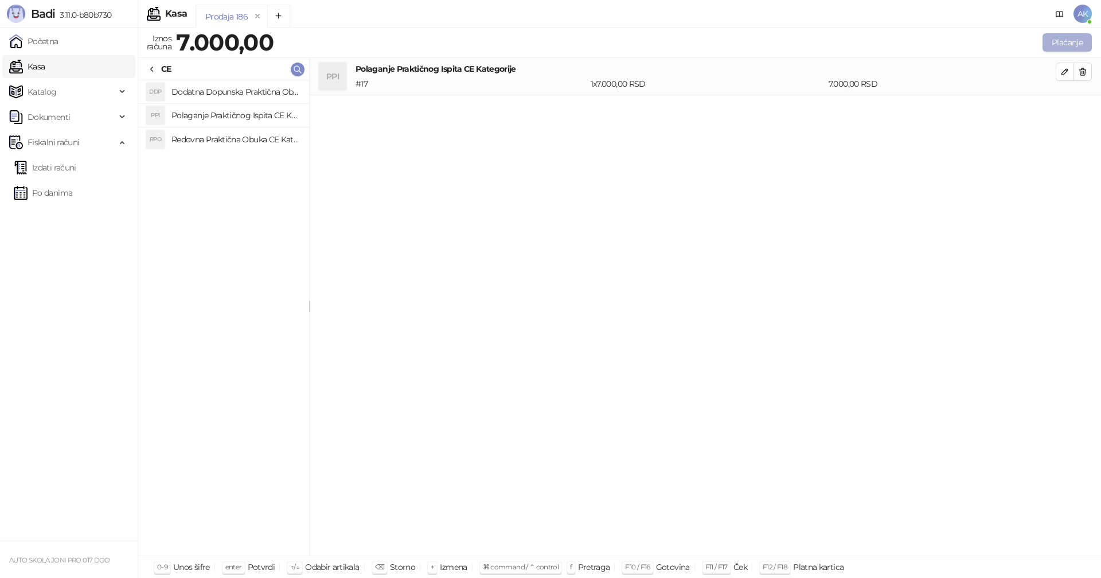
click at [1074, 44] on button "Plaćanje" at bounding box center [1067, 42] width 49 height 18
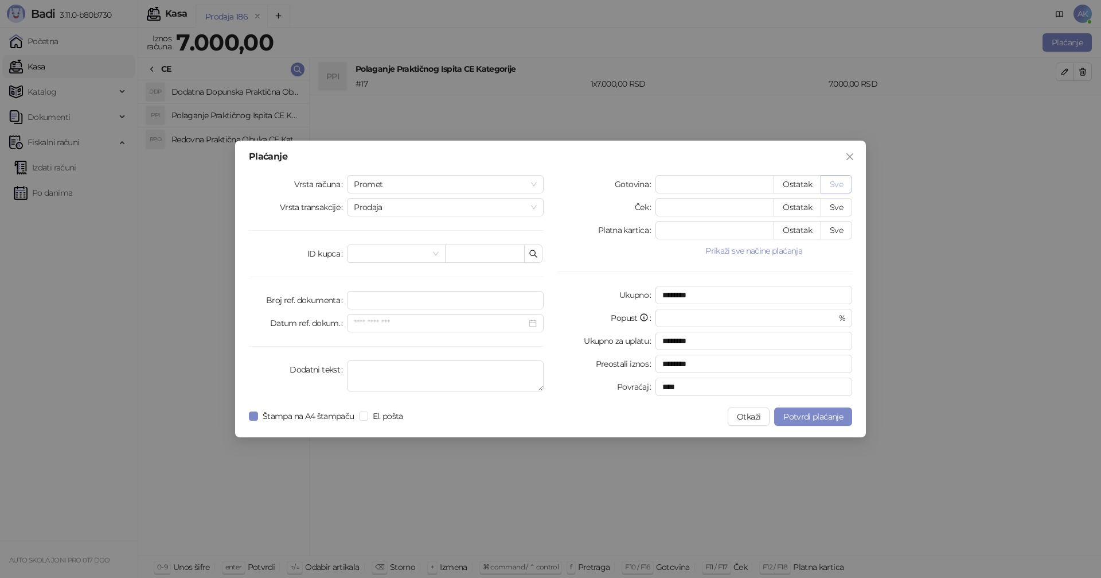
click at [833, 182] on button "Sve" at bounding box center [837, 184] width 32 height 18
type input "****"
click at [813, 415] on span "Potvrdi plaćanje" at bounding box center [813, 416] width 60 height 10
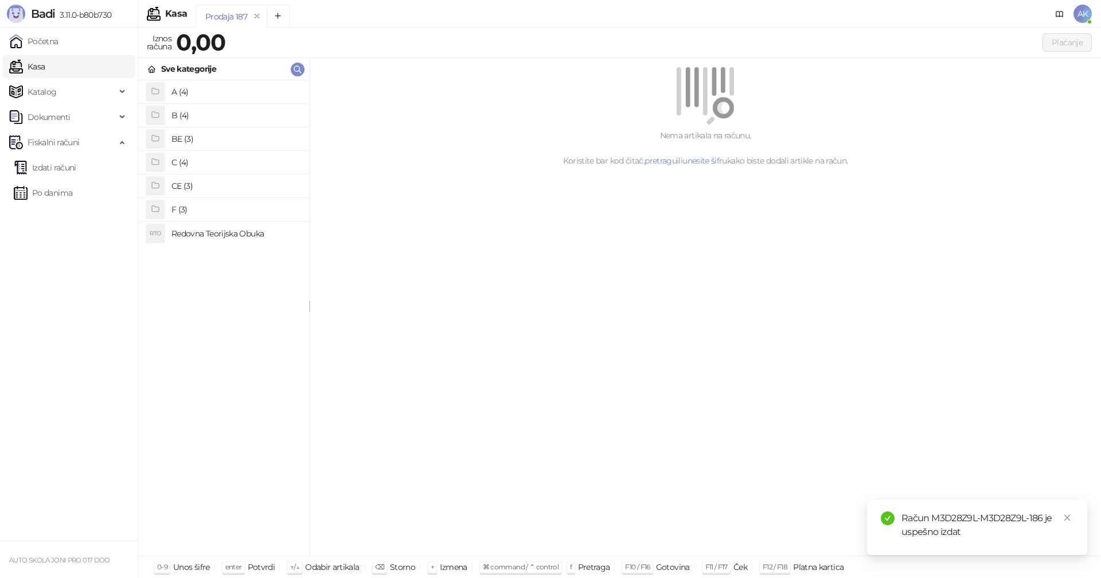
click at [205, 184] on h4 "CE (3)" at bounding box center [235, 186] width 128 height 18
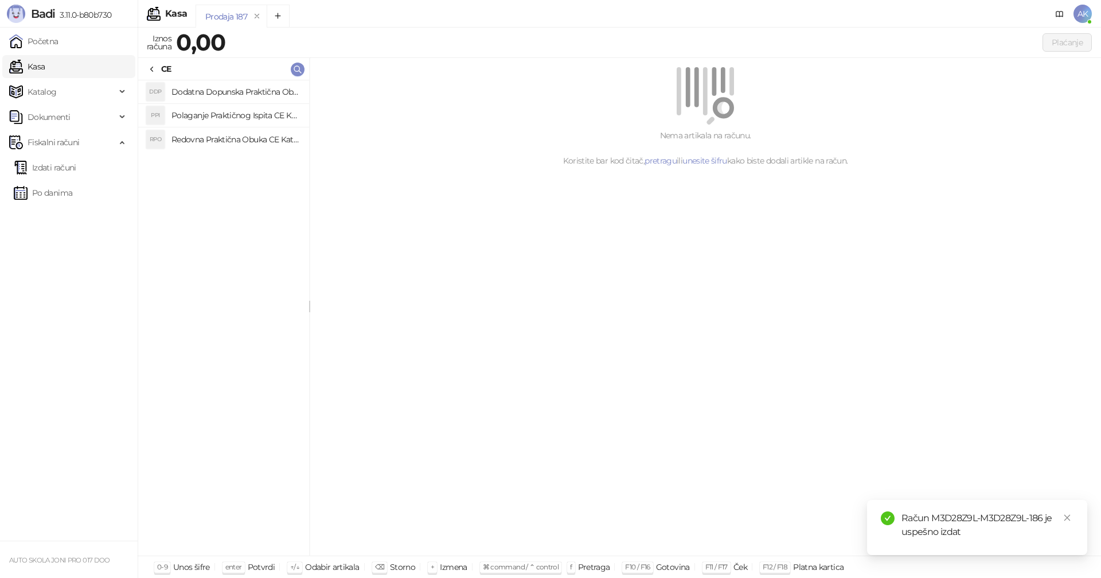
click at [241, 141] on h4 "Redovna Praktična Obuka CE Kategorije" at bounding box center [235, 139] width 128 height 18
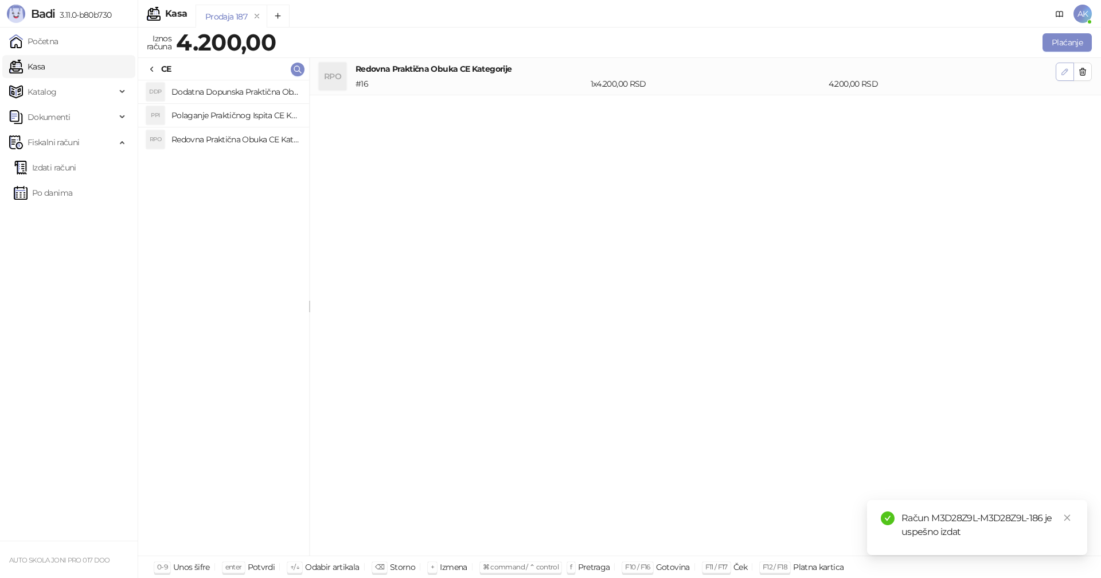
click at [1066, 70] on icon "button" at bounding box center [1065, 72] width 6 height 6
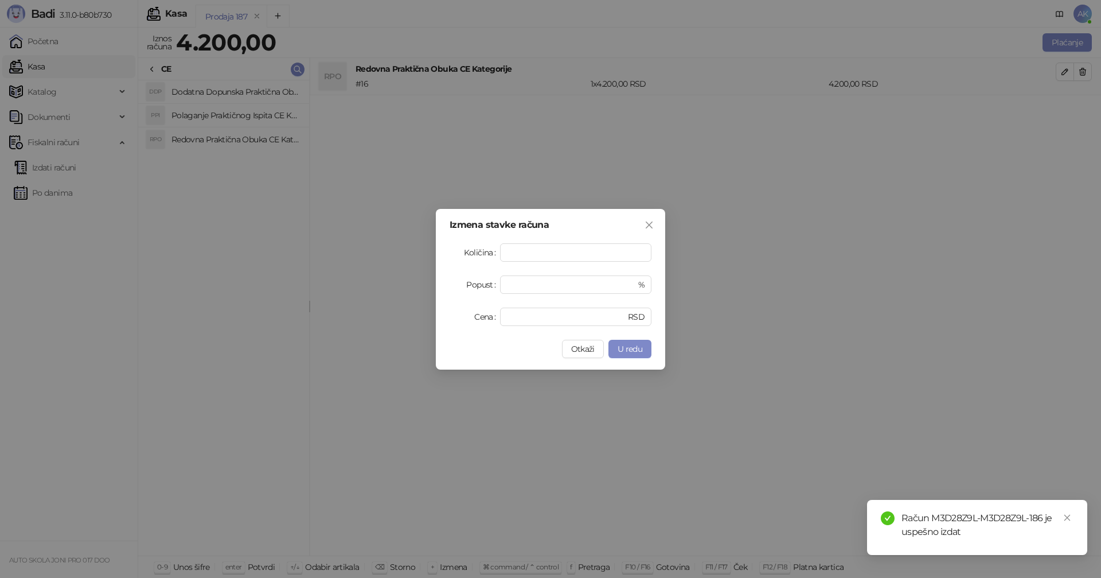
type input "*"
click at [629, 351] on span "U redu" at bounding box center [630, 349] width 25 height 10
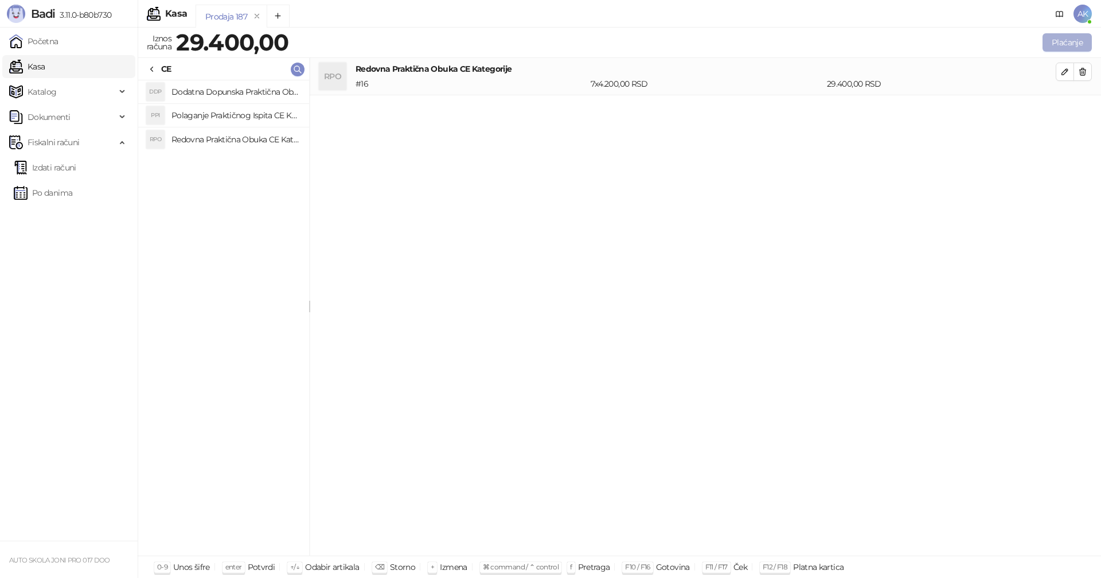
click at [1065, 41] on button "Plaćanje" at bounding box center [1067, 42] width 49 height 18
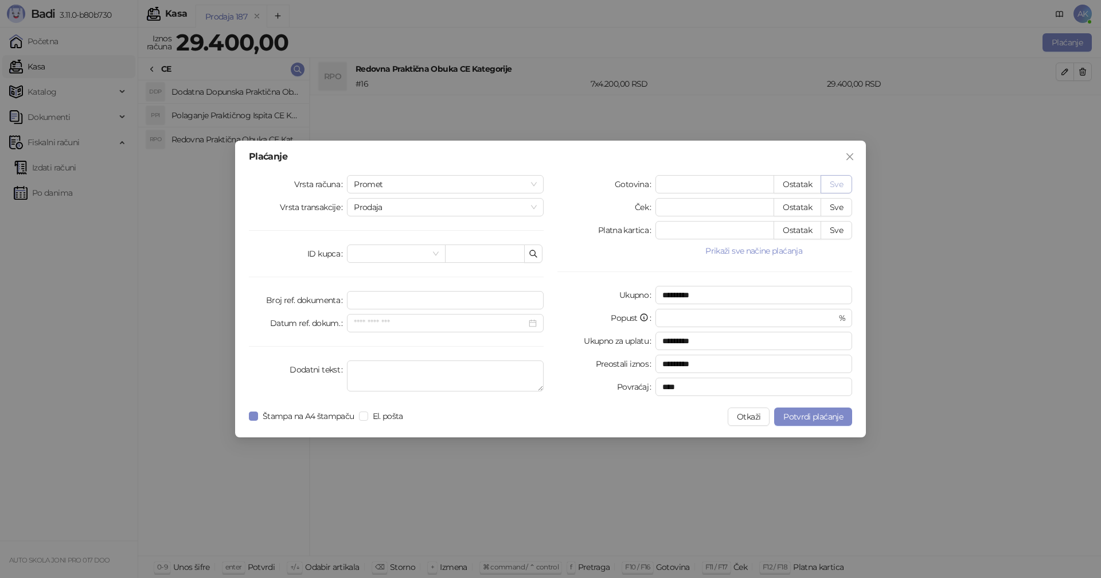
click at [840, 184] on button "Sve" at bounding box center [837, 184] width 32 height 18
click at [811, 414] on span "Potvrdi plaćanje" at bounding box center [813, 416] width 60 height 10
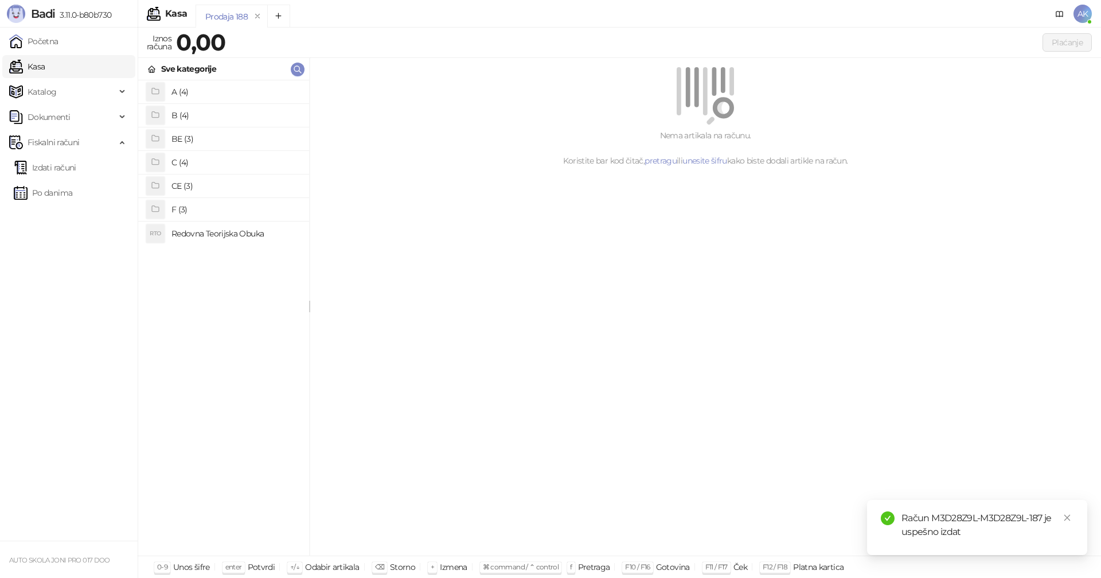
click at [209, 142] on h4 "BE (3)" at bounding box center [235, 139] width 128 height 18
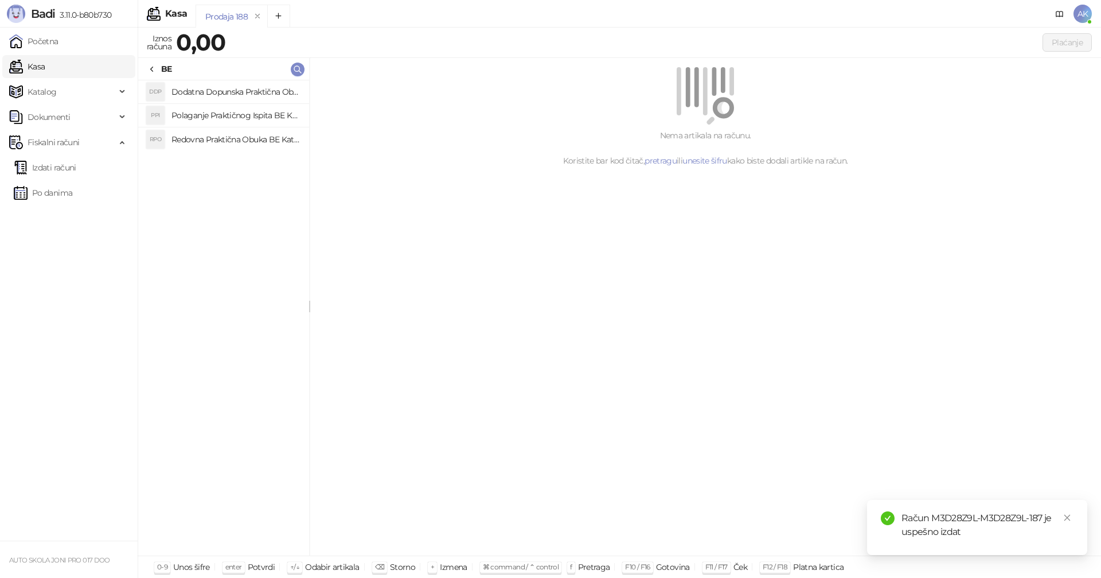
click at [228, 139] on h4 "Redovna Praktična Obuka BE Kategorije" at bounding box center [235, 139] width 128 height 18
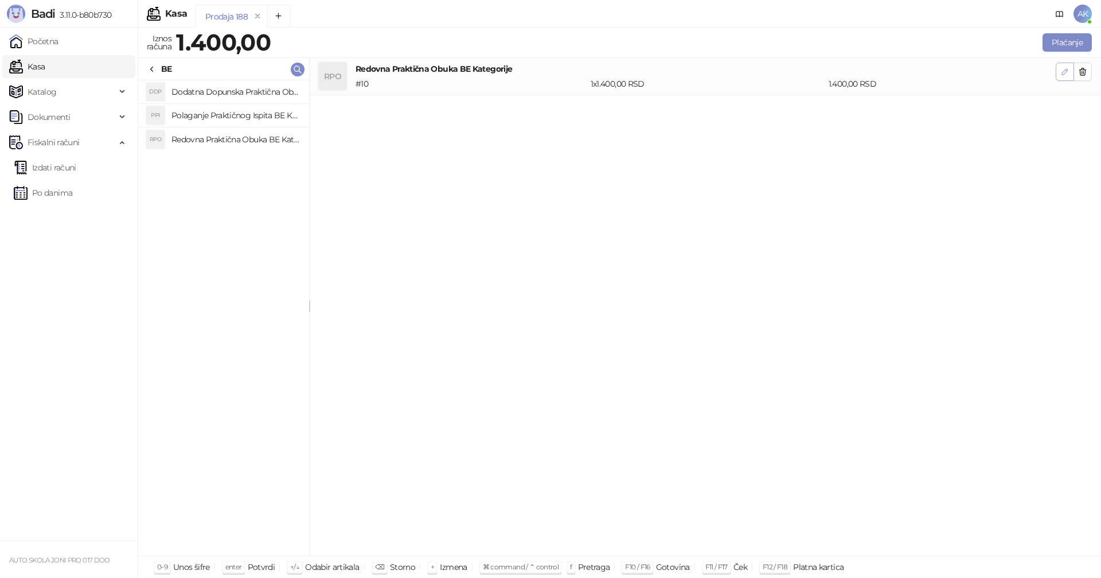
click at [1065, 74] on icon "button" at bounding box center [1064, 71] width 9 height 9
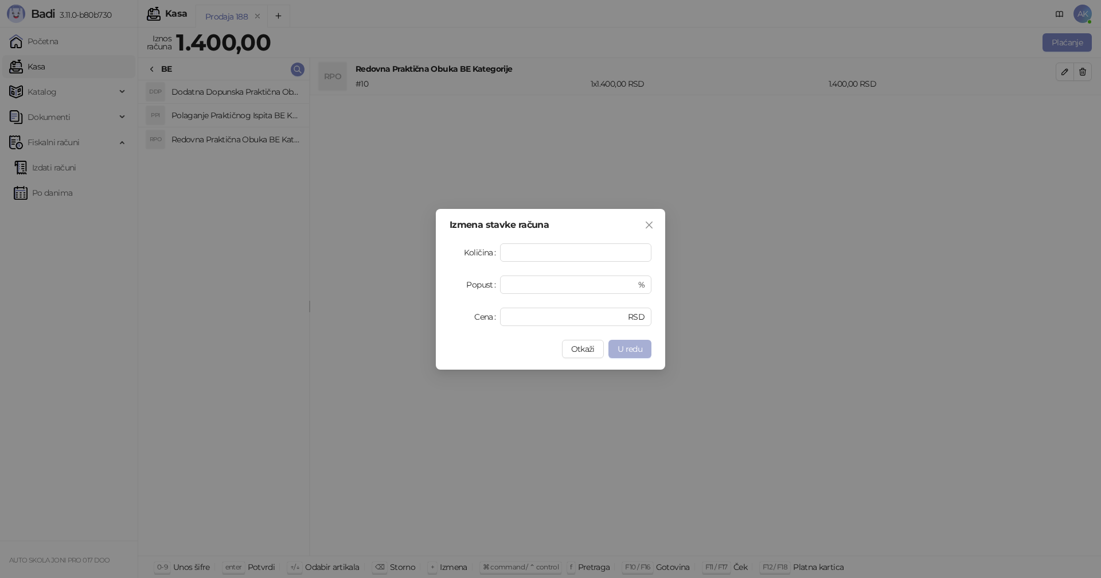
click at [631, 349] on span "U redu" at bounding box center [630, 349] width 25 height 10
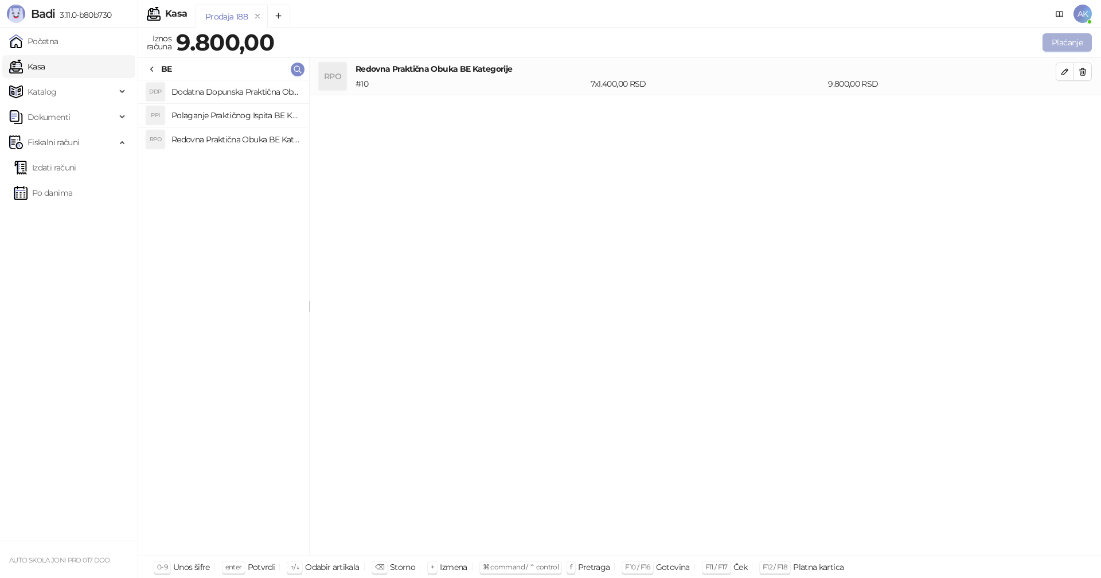
click at [1075, 45] on button "Plaćanje" at bounding box center [1067, 42] width 49 height 18
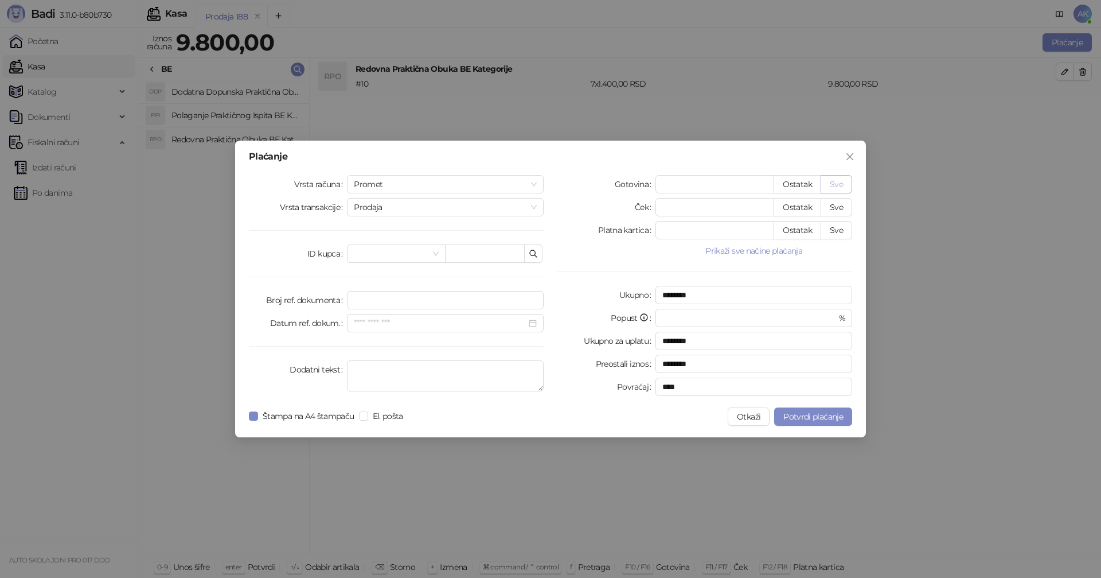
click at [835, 182] on button "Sve" at bounding box center [837, 184] width 32 height 18
click at [819, 416] on span "Potvrdi plaćanje" at bounding box center [813, 416] width 60 height 10
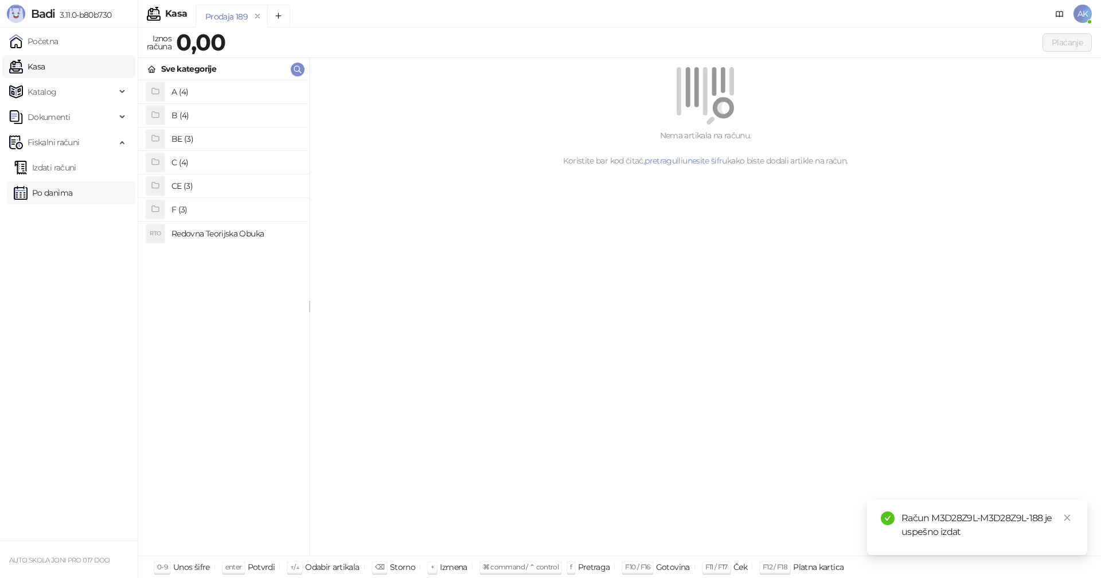
click at [52, 194] on link "Po danima" at bounding box center [43, 192] width 59 height 23
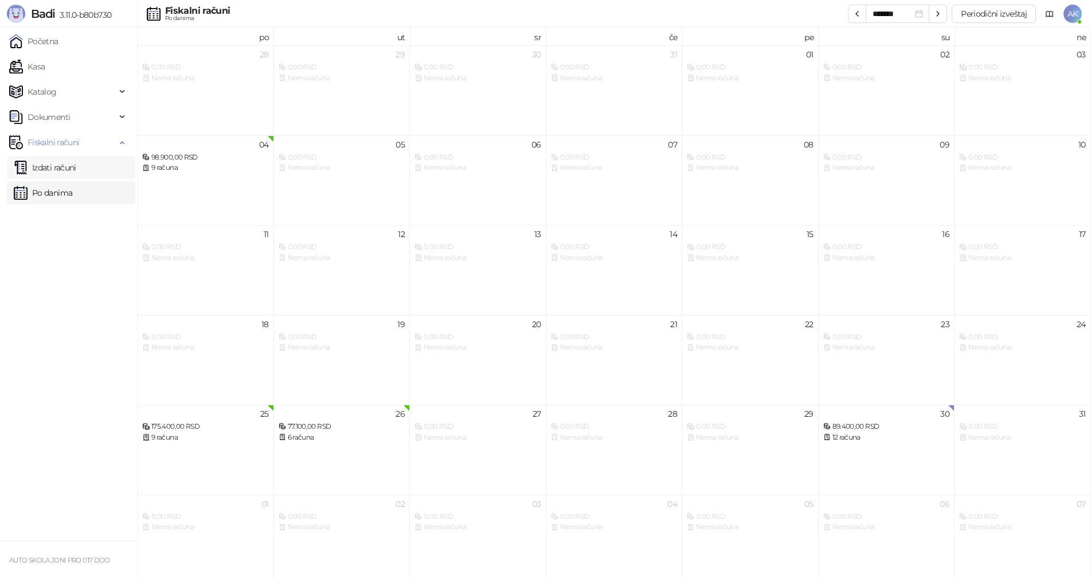
click at [49, 167] on link "Izdati računi" at bounding box center [45, 167] width 63 height 23
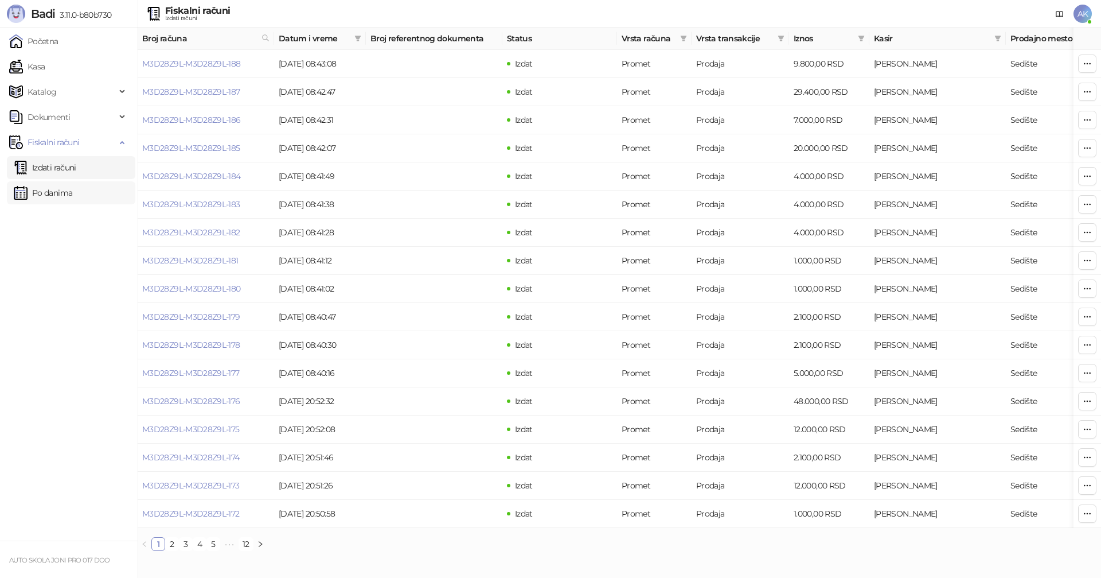
click at [60, 190] on link "Po danima" at bounding box center [43, 192] width 59 height 23
